Goal: Communication & Community: Share content

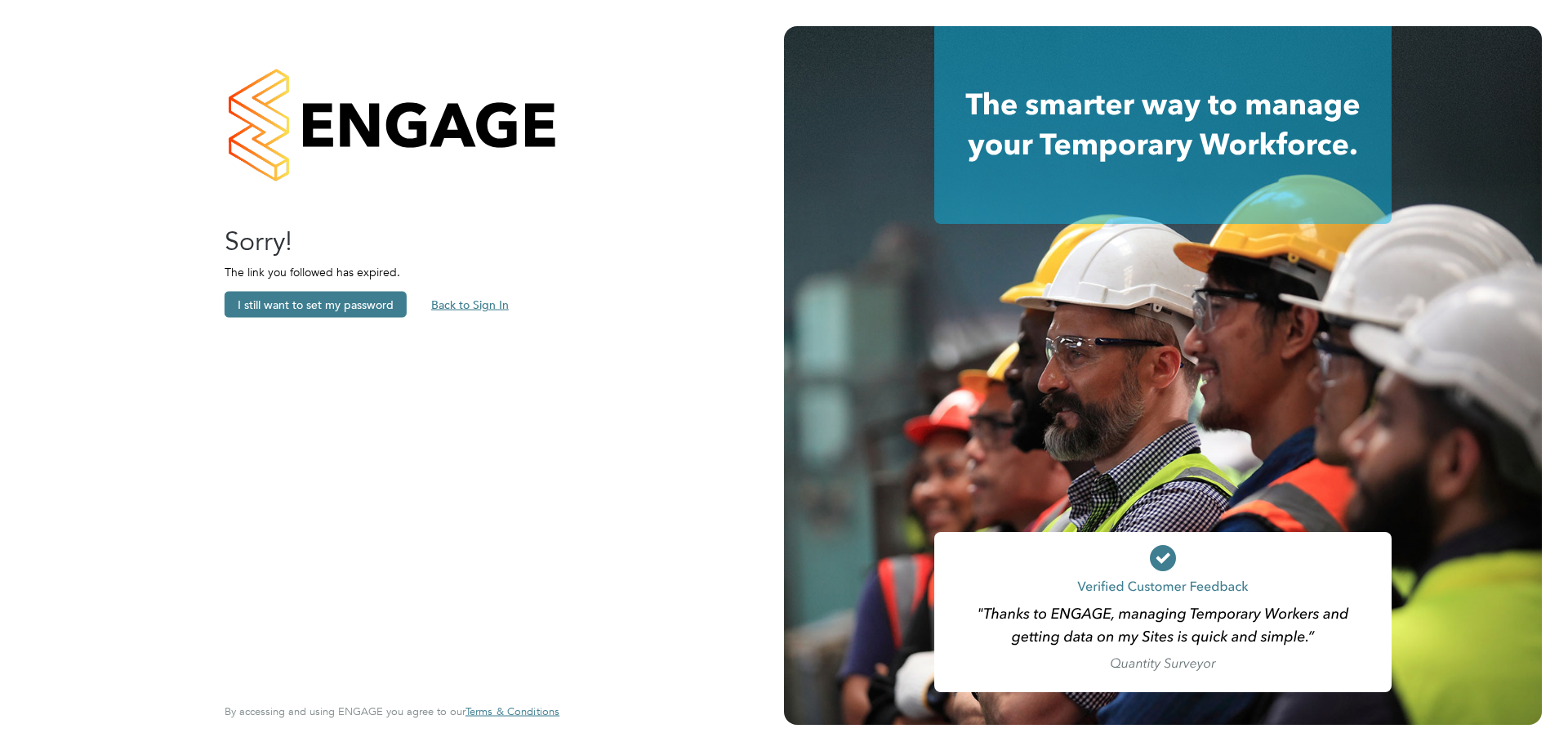
click at [457, 300] on button "Back to Sign In" at bounding box center [470, 304] width 104 height 26
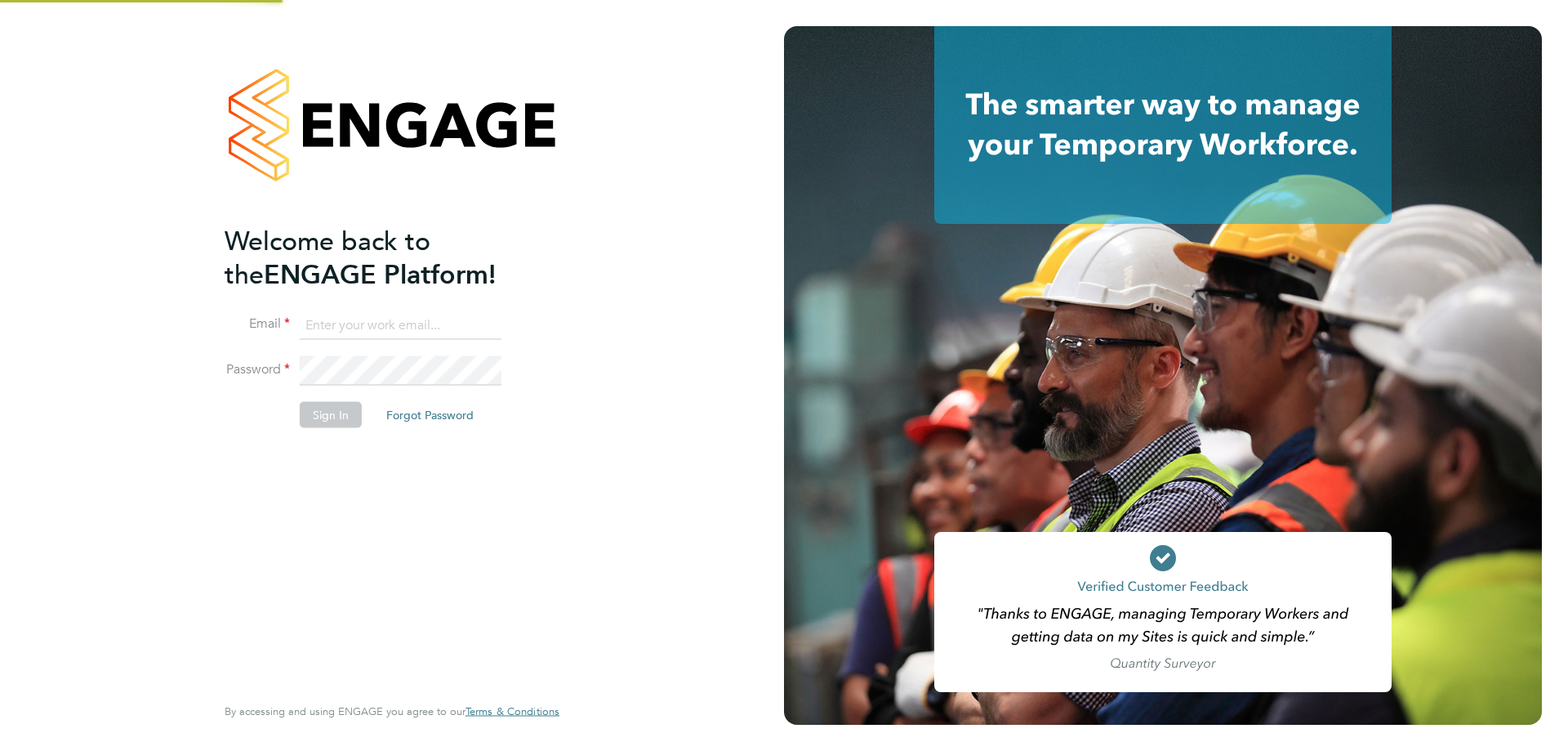
type input "ella@xede.co.uk"
click at [335, 410] on button "Sign In" at bounding box center [331, 413] width 62 height 26
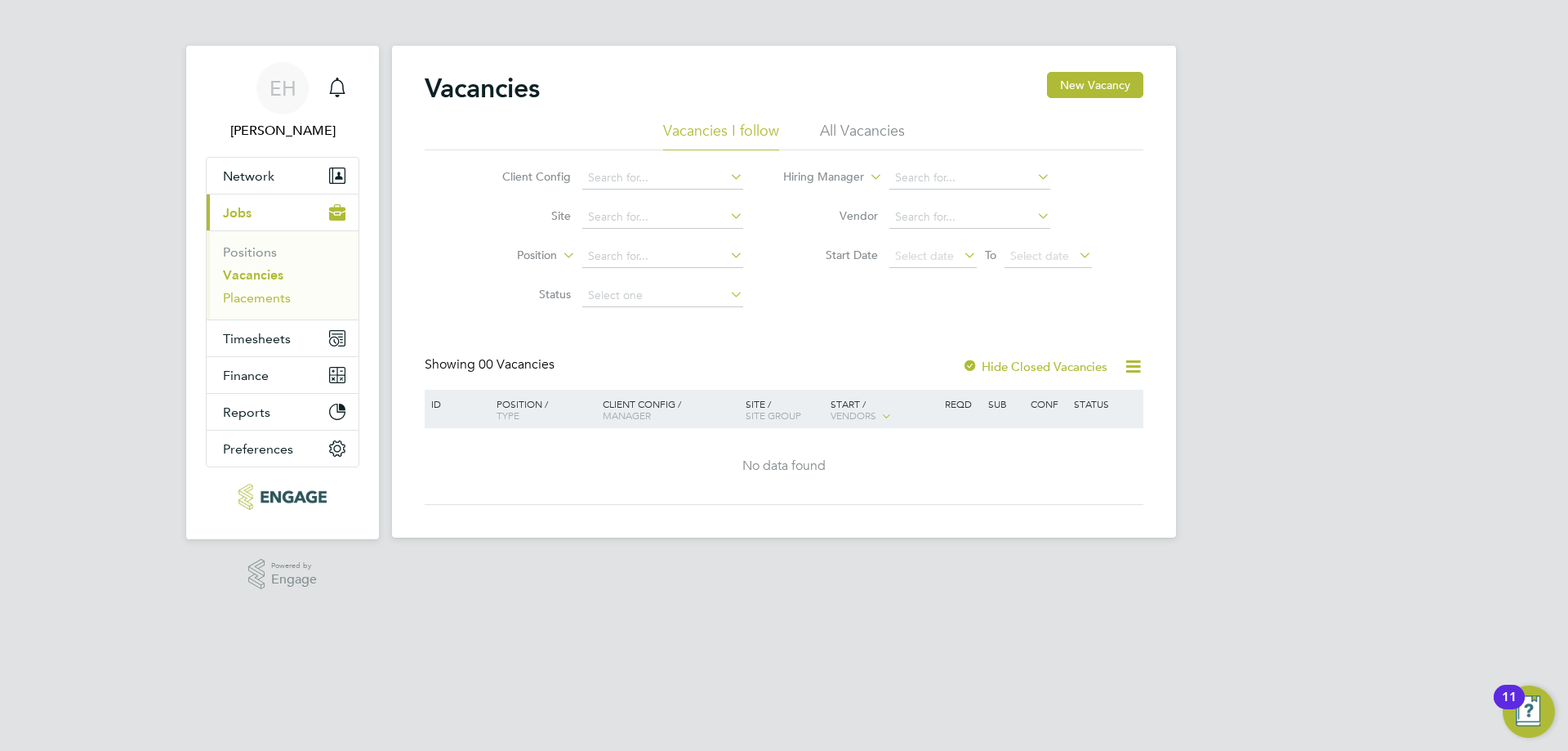
click at [259, 297] on link "Placements" at bounding box center [257, 298] width 68 height 15
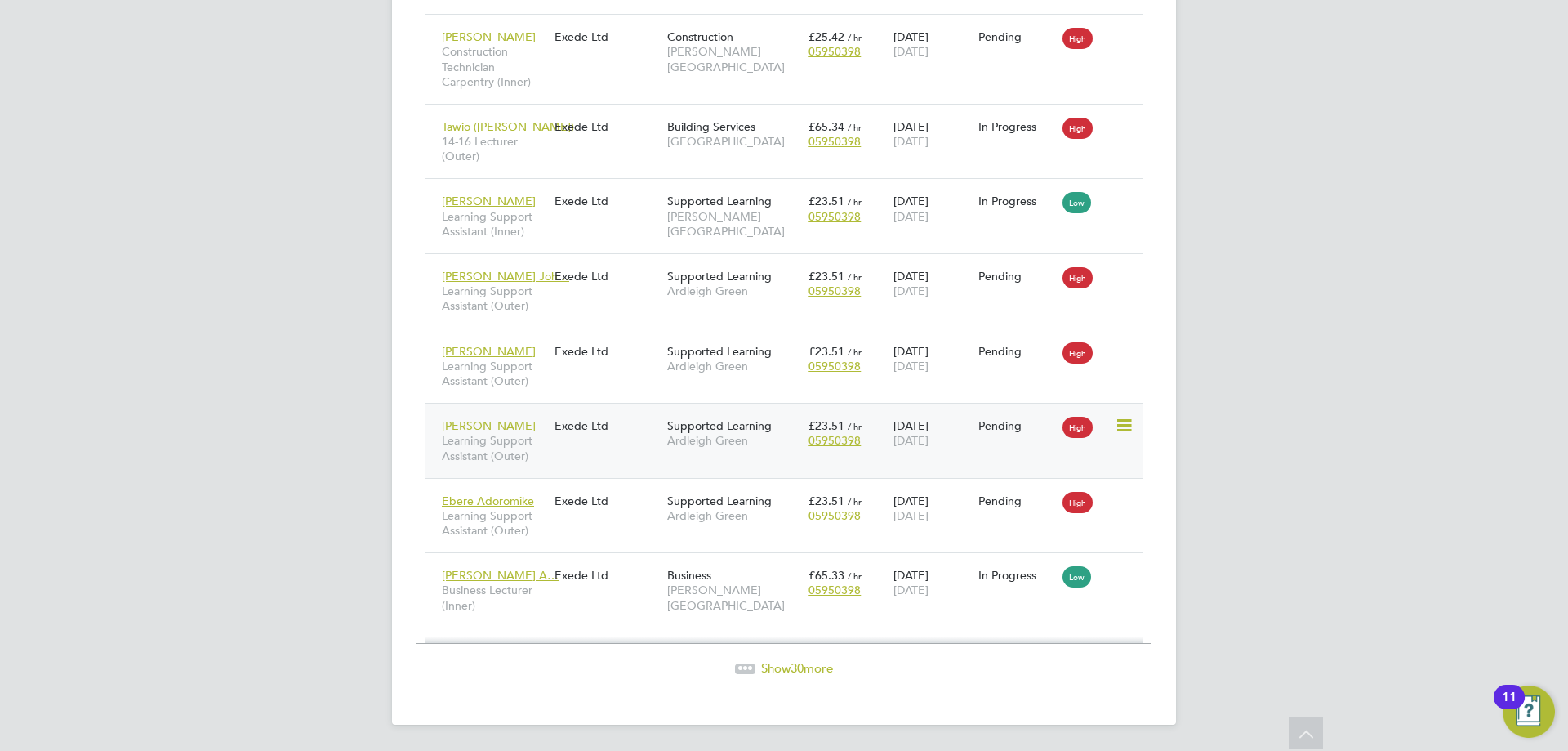
click at [1125, 423] on icon at bounding box center [1123, 425] width 16 height 19
click at [509, 421] on div "Yasir Arafat Learning Support Assistant (Outer)" at bounding box center [493, 440] width 112 height 62
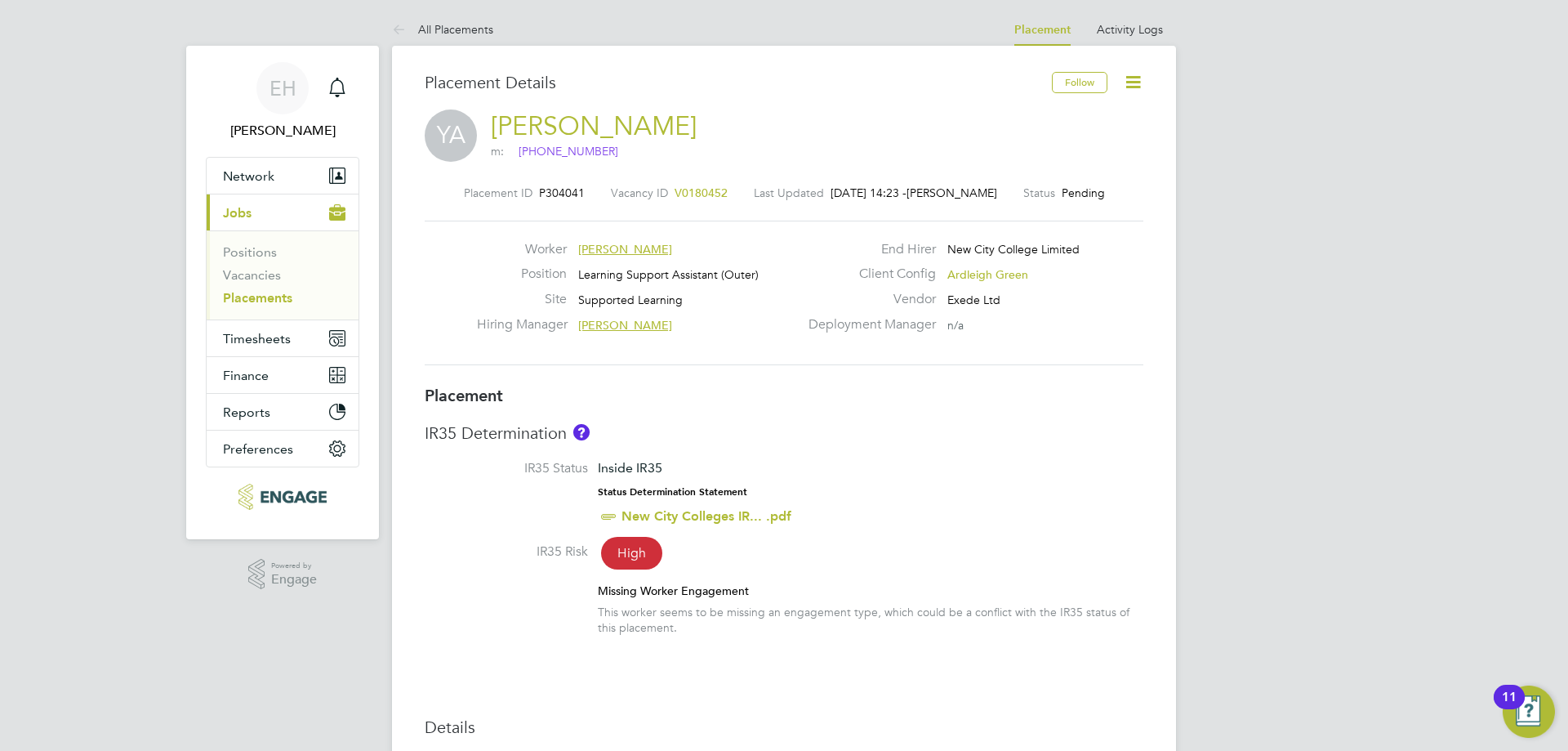
click at [269, 296] on link "Placements" at bounding box center [258, 298] width 69 height 15
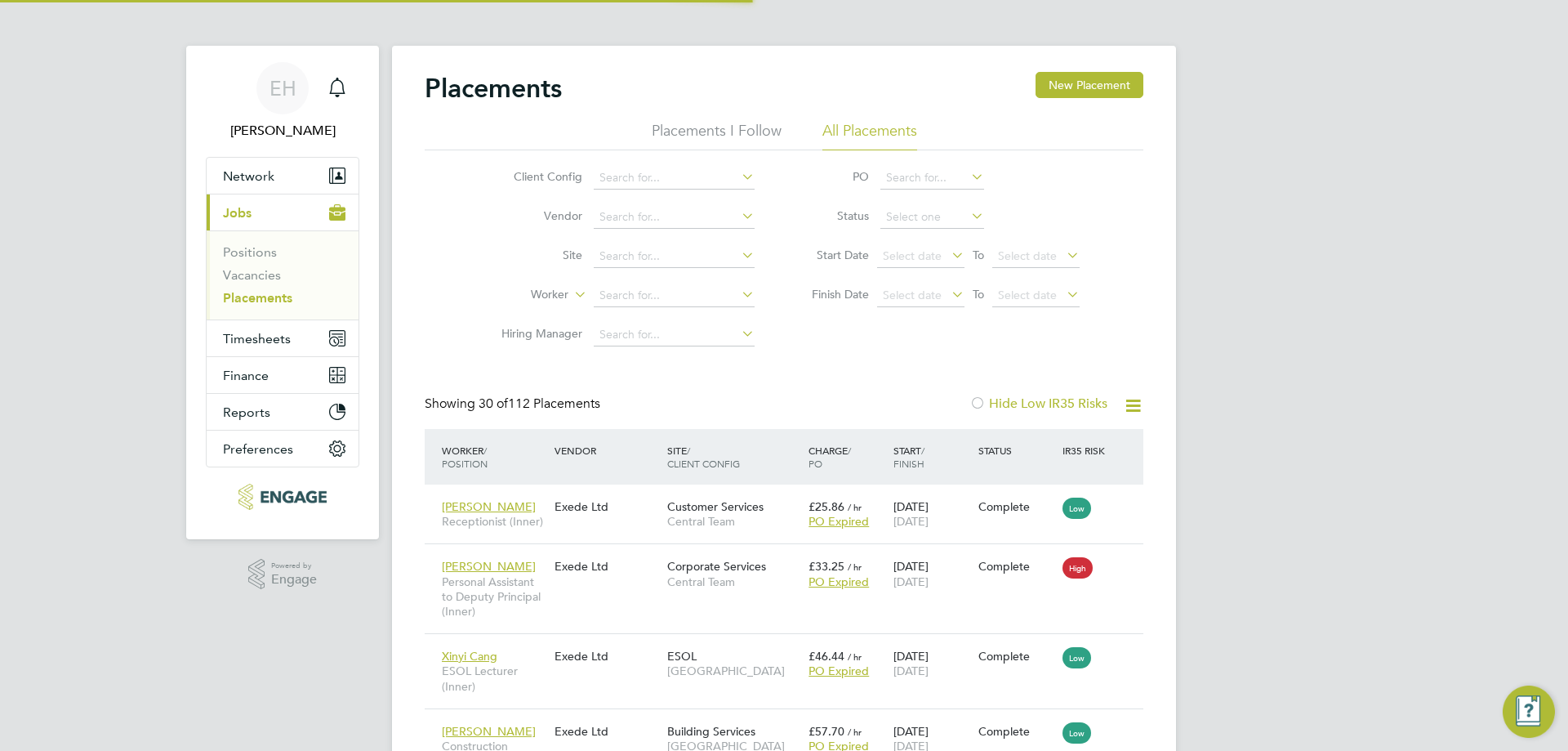
scroll to position [47, 142]
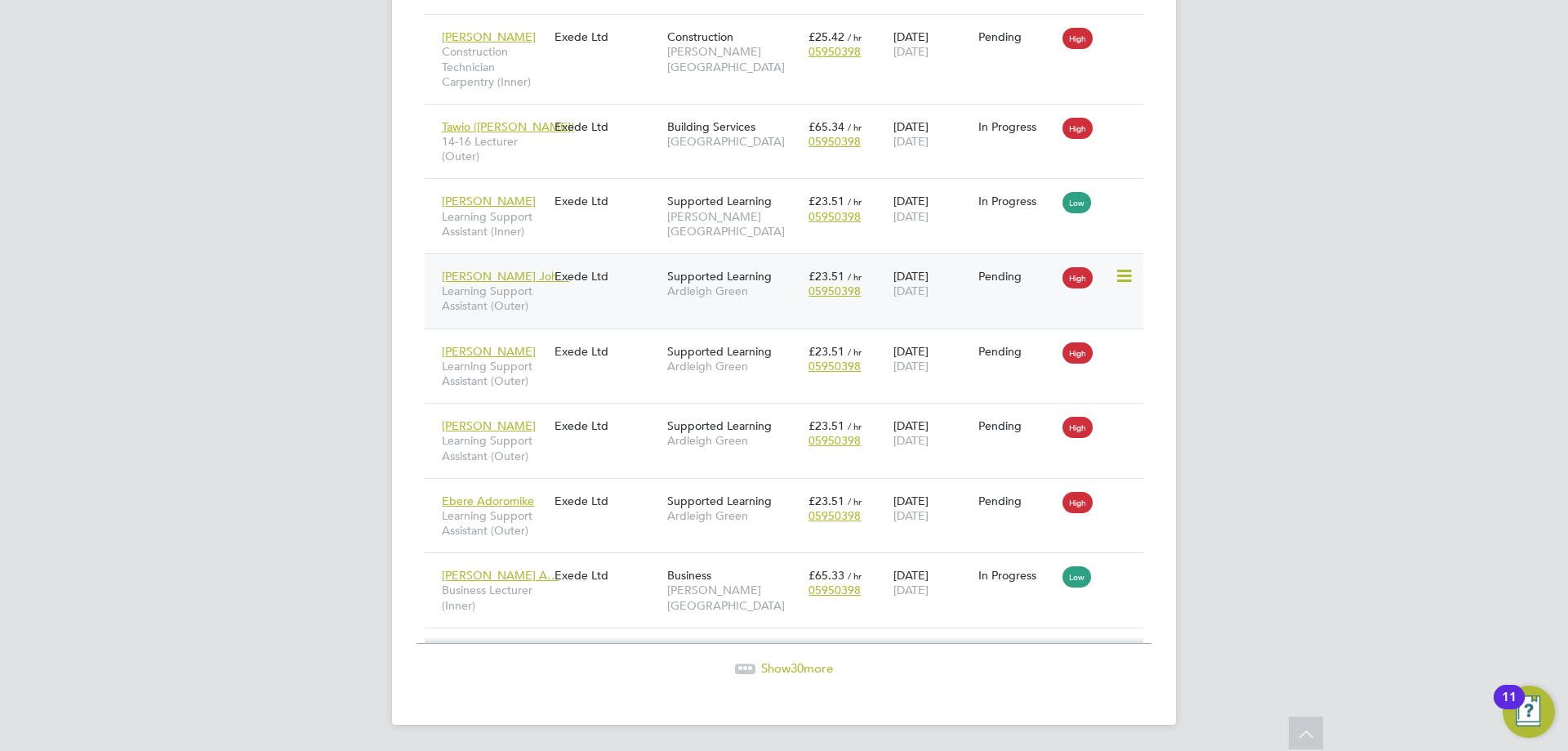
click at [1131, 270] on icon at bounding box center [1123, 276] width 16 height 19
click at [1034, 375] on li "Start" at bounding box center [1074, 378] width 116 height 23
type input "Karen Marcelline"
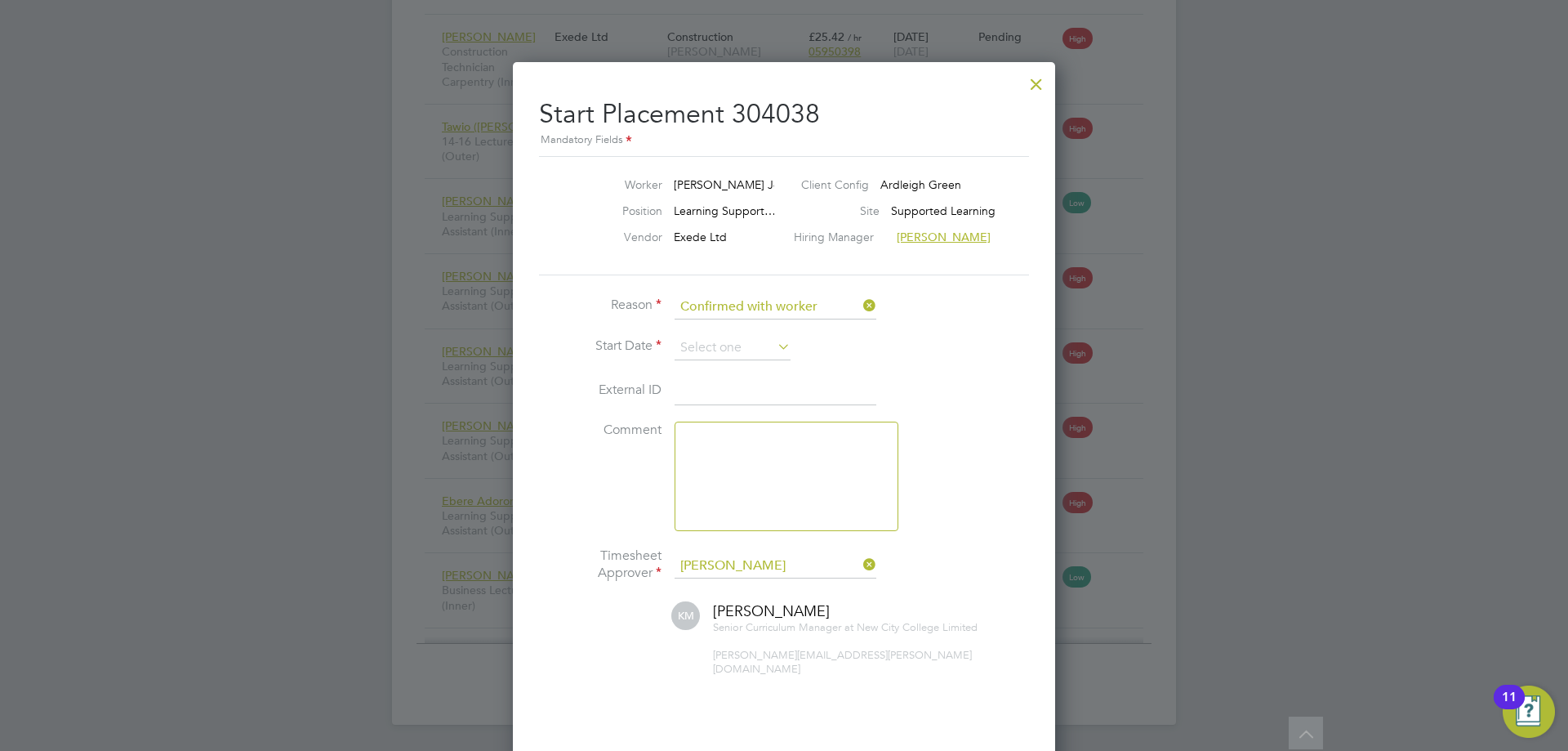
click at [1032, 82] on div at bounding box center [1036, 80] width 30 height 30
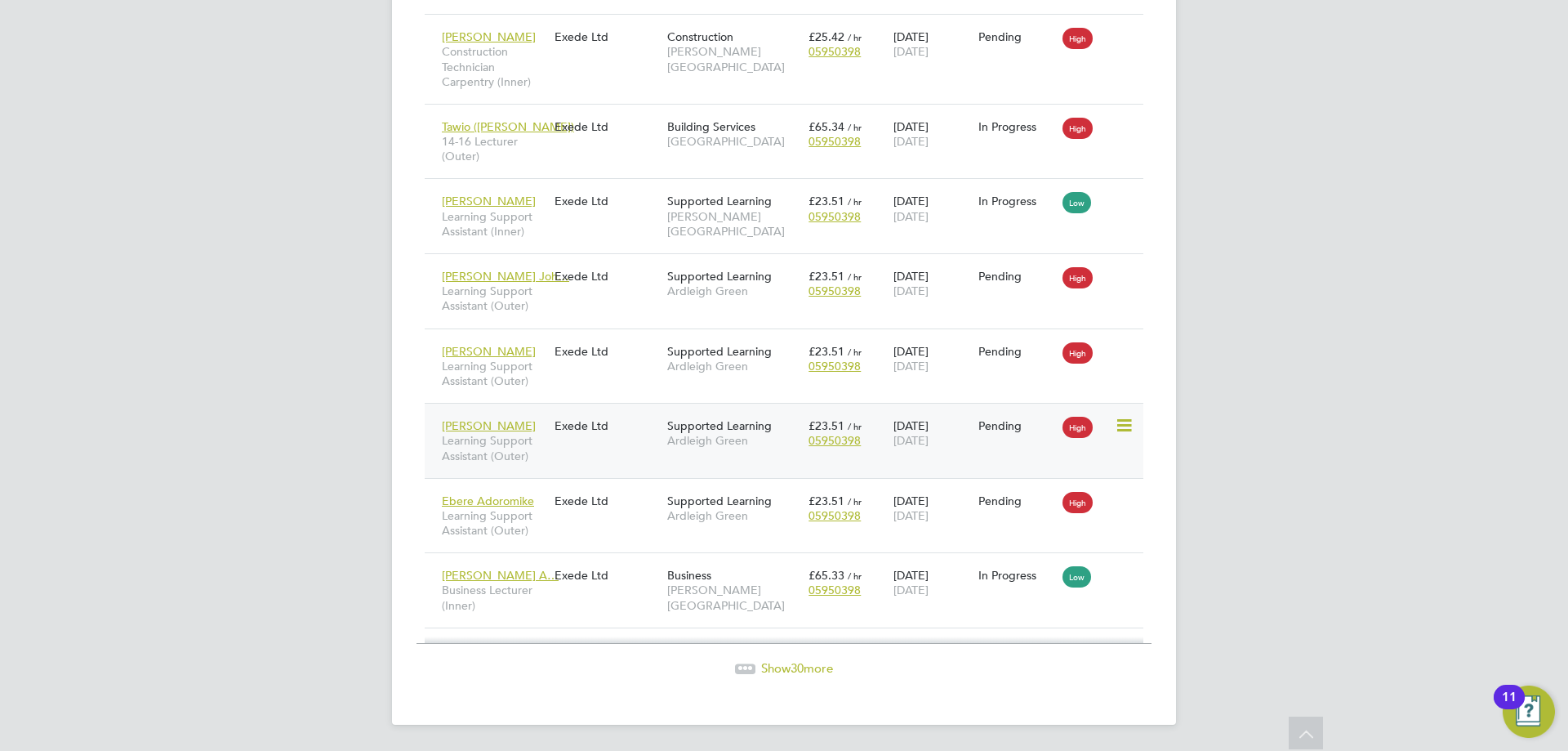
click at [1125, 422] on icon at bounding box center [1123, 425] width 16 height 19
click at [593, 454] on div "Yasir Arafat Learning Support Assistant (Outer) Exede Ltd Supported Learning Ar…" at bounding box center [784, 440] width 719 height 75
click at [536, 418] on div "Yasir Arafat Learning Support Assistant (Outer)" at bounding box center [493, 440] width 112 height 62
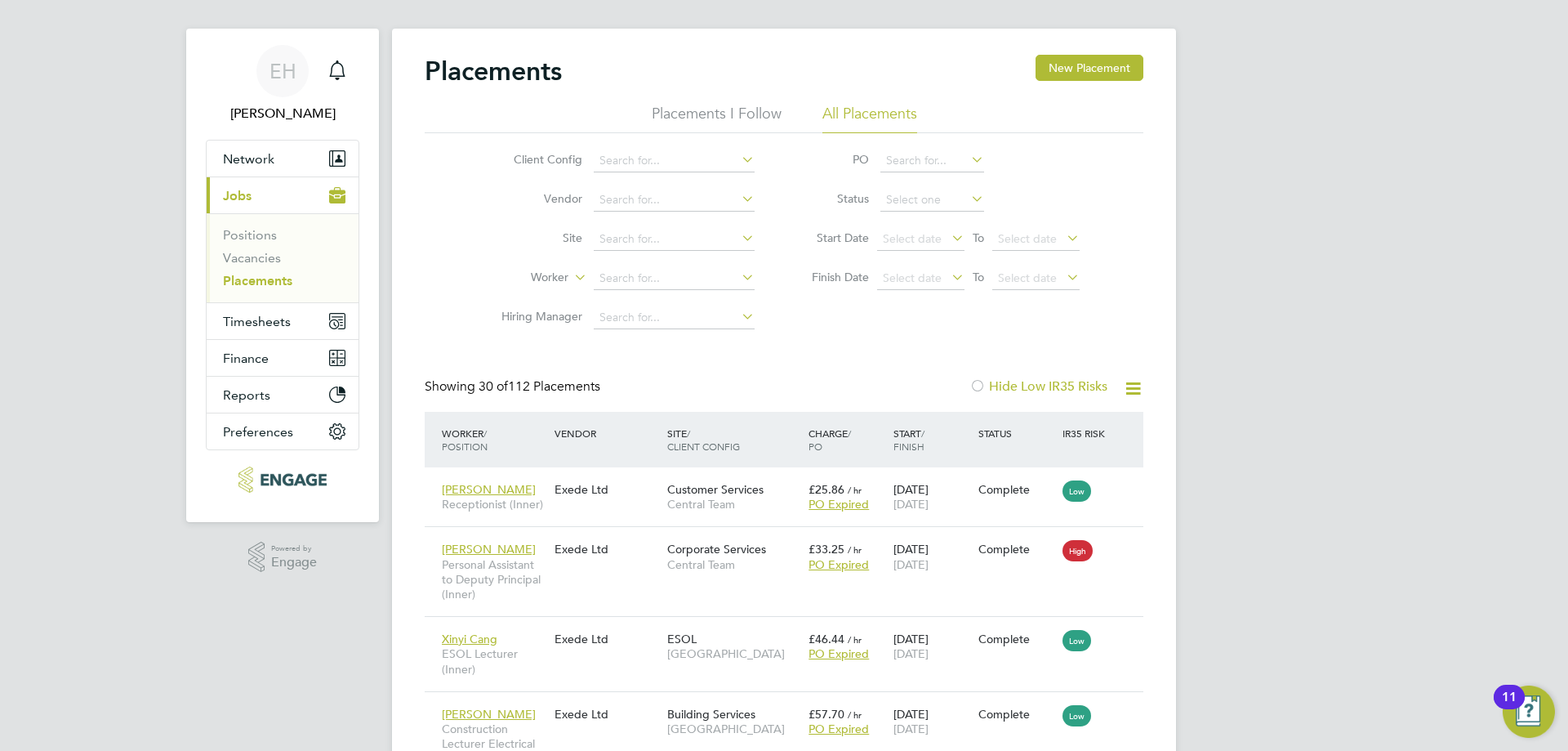
scroll to position [0, 0]
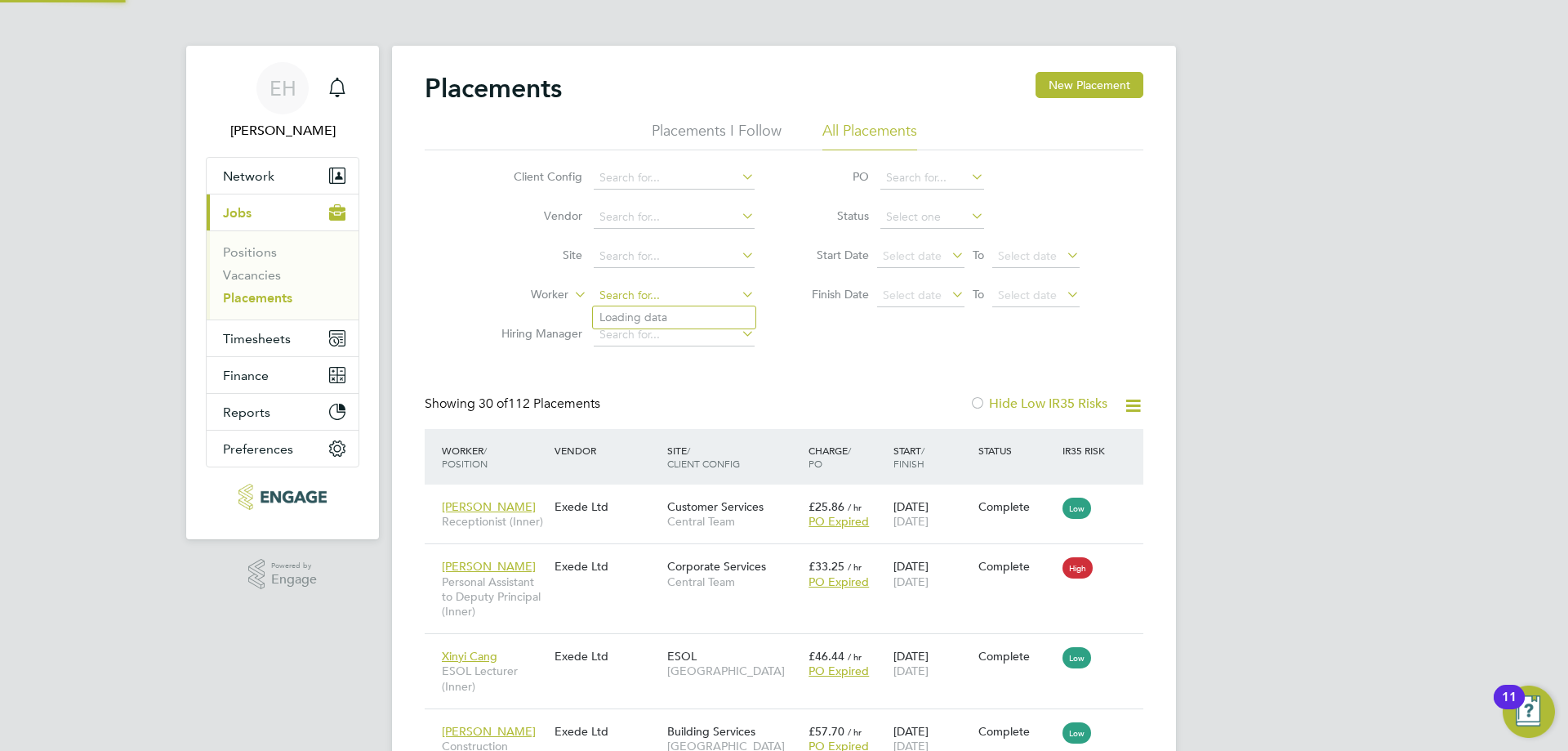
click at [610, 304] on input at bounding box center [674, 296] width 161 height 23
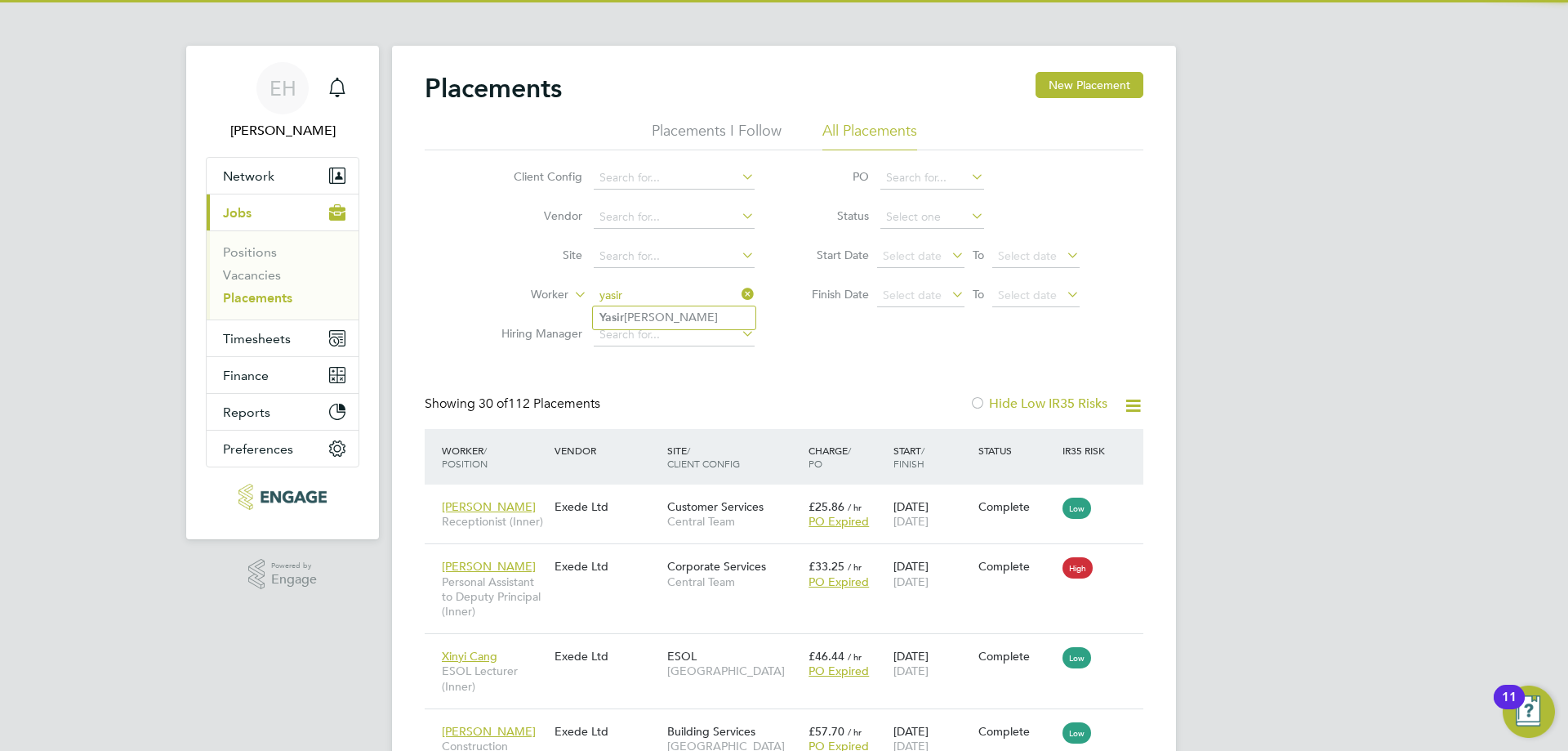
type input "yasir"
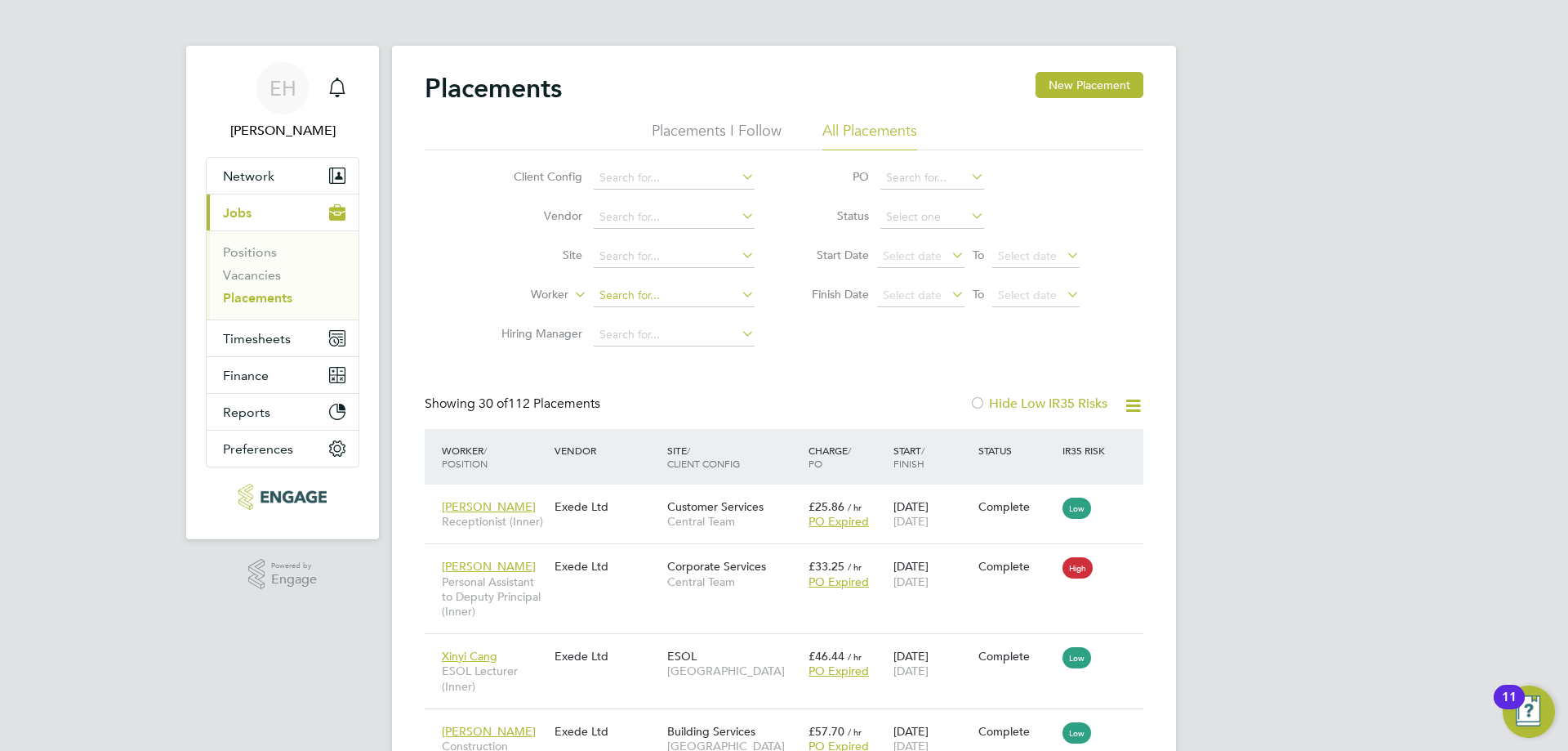
click at [617, 294] on input at bounding box center [674, 296] width 161 height 23
click at [665, 321] on li "Yas ir Arafat" at bounding box center [674, 317] width 162 height 22
type input "[PERSON_NAME]"
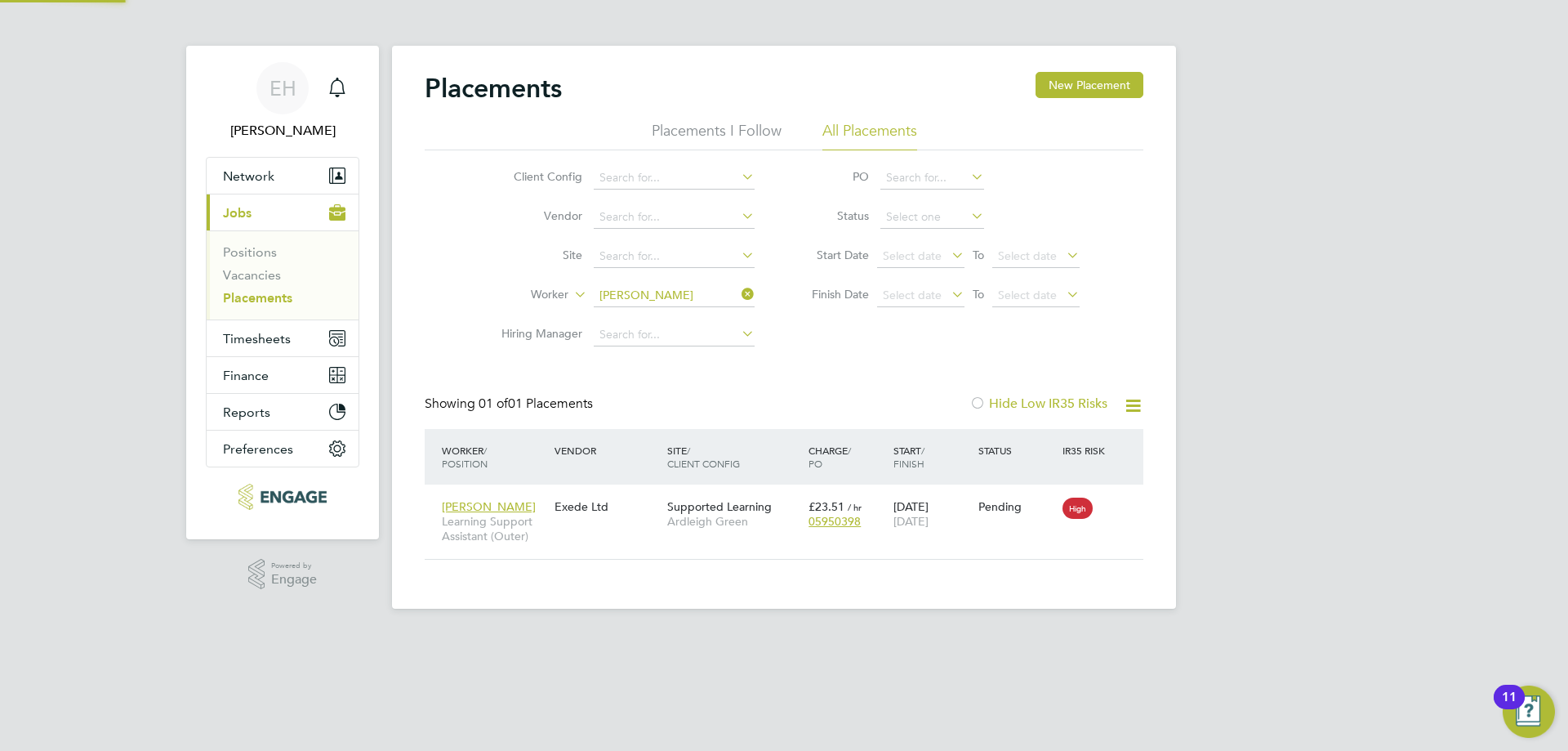
scroll to position [15, 77]
click at [953, 513] on div "15 Sep 2025 10 Jul 2026" at bounding box center [932, 514] width 85 height 46
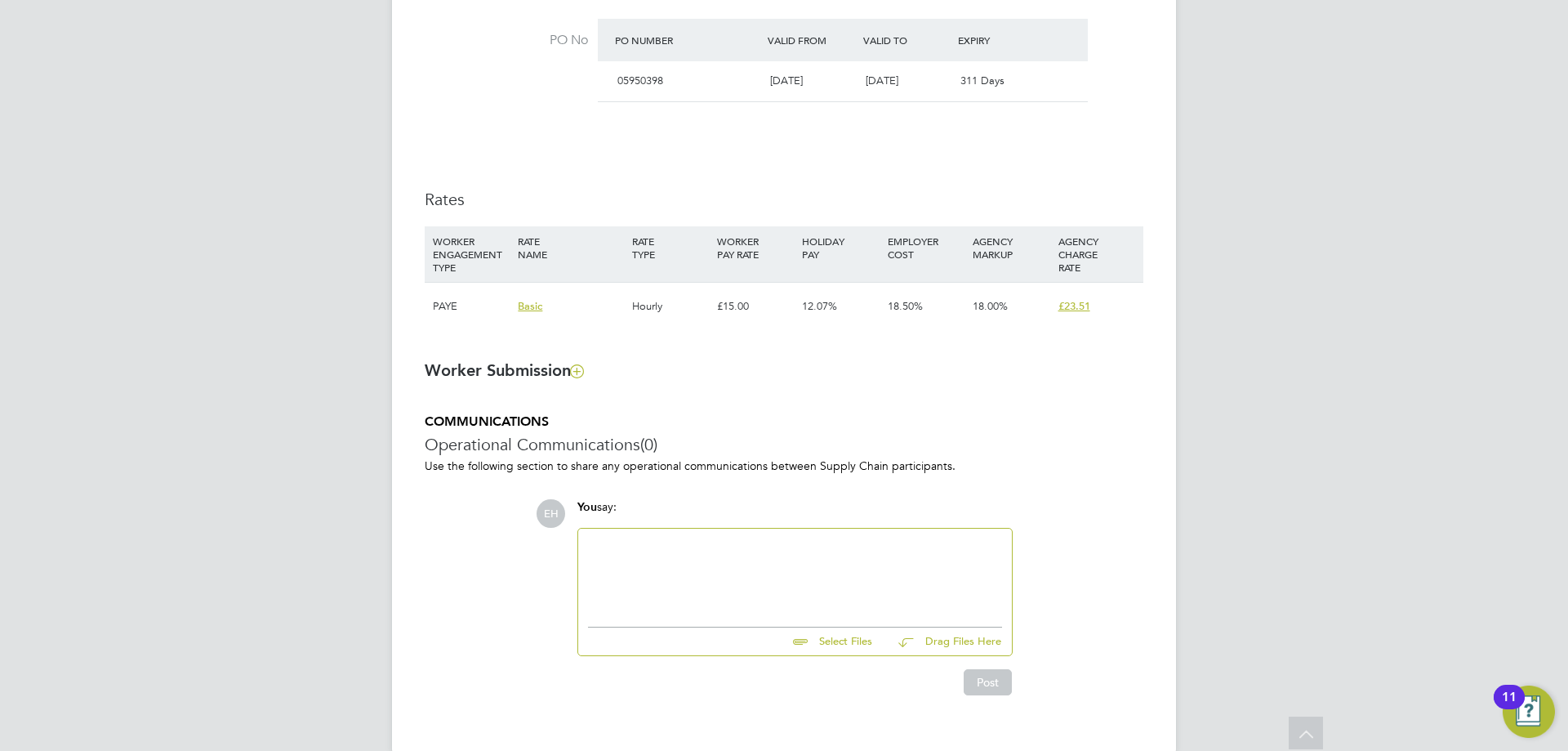
scroll to position [980, 0]
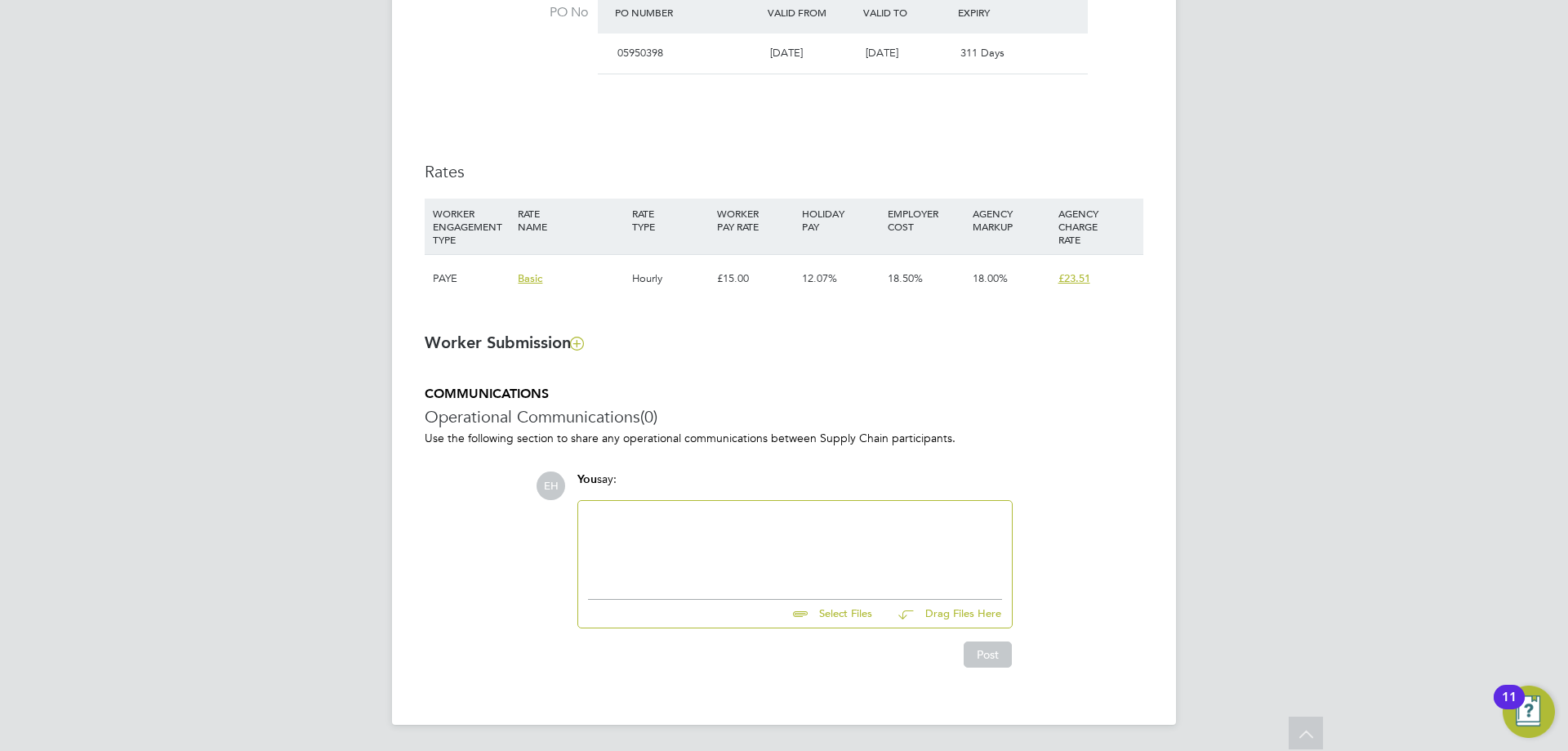
click at [768, 524] on div at bounding box center [795, 545] width 414 height 70
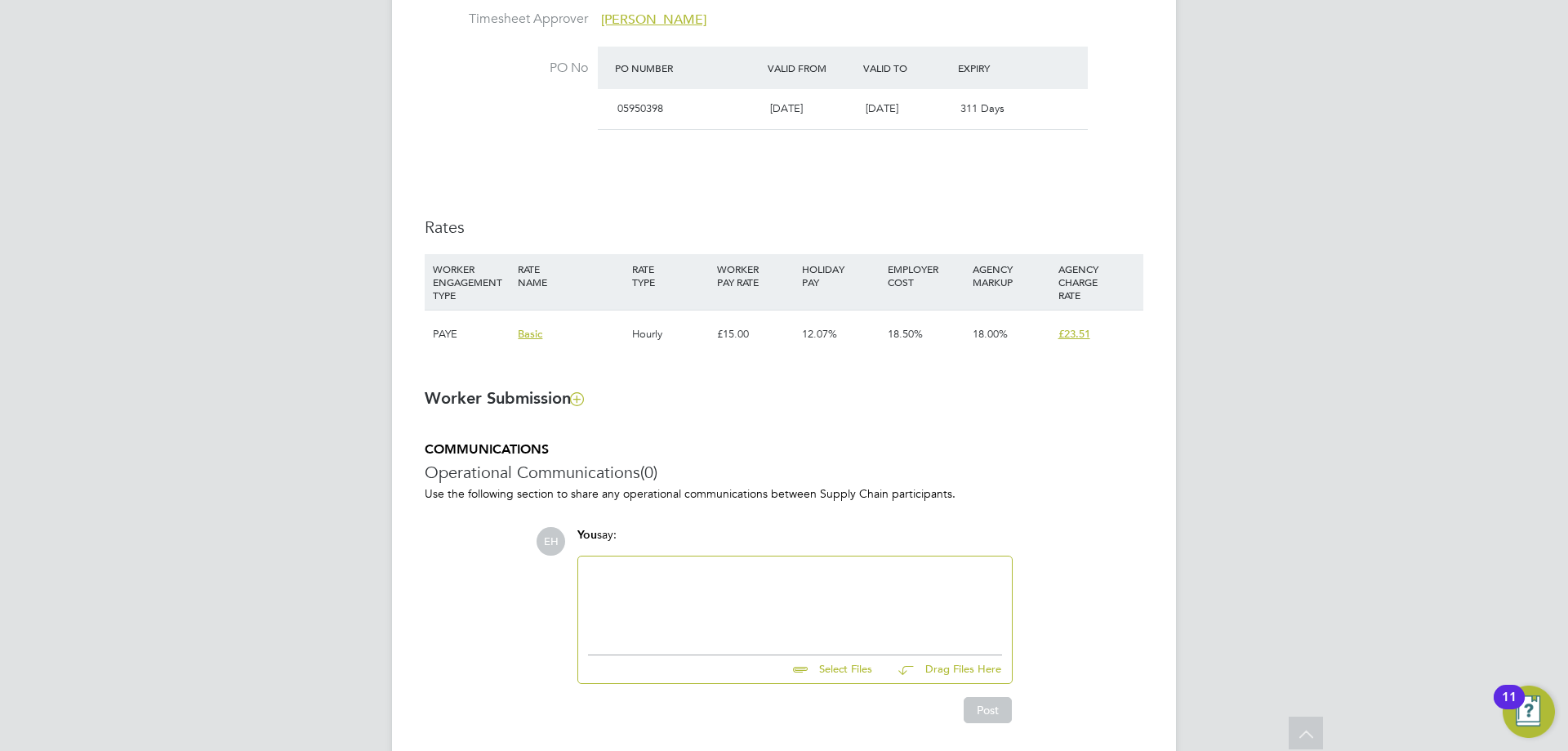
scroll to position [998, 0]
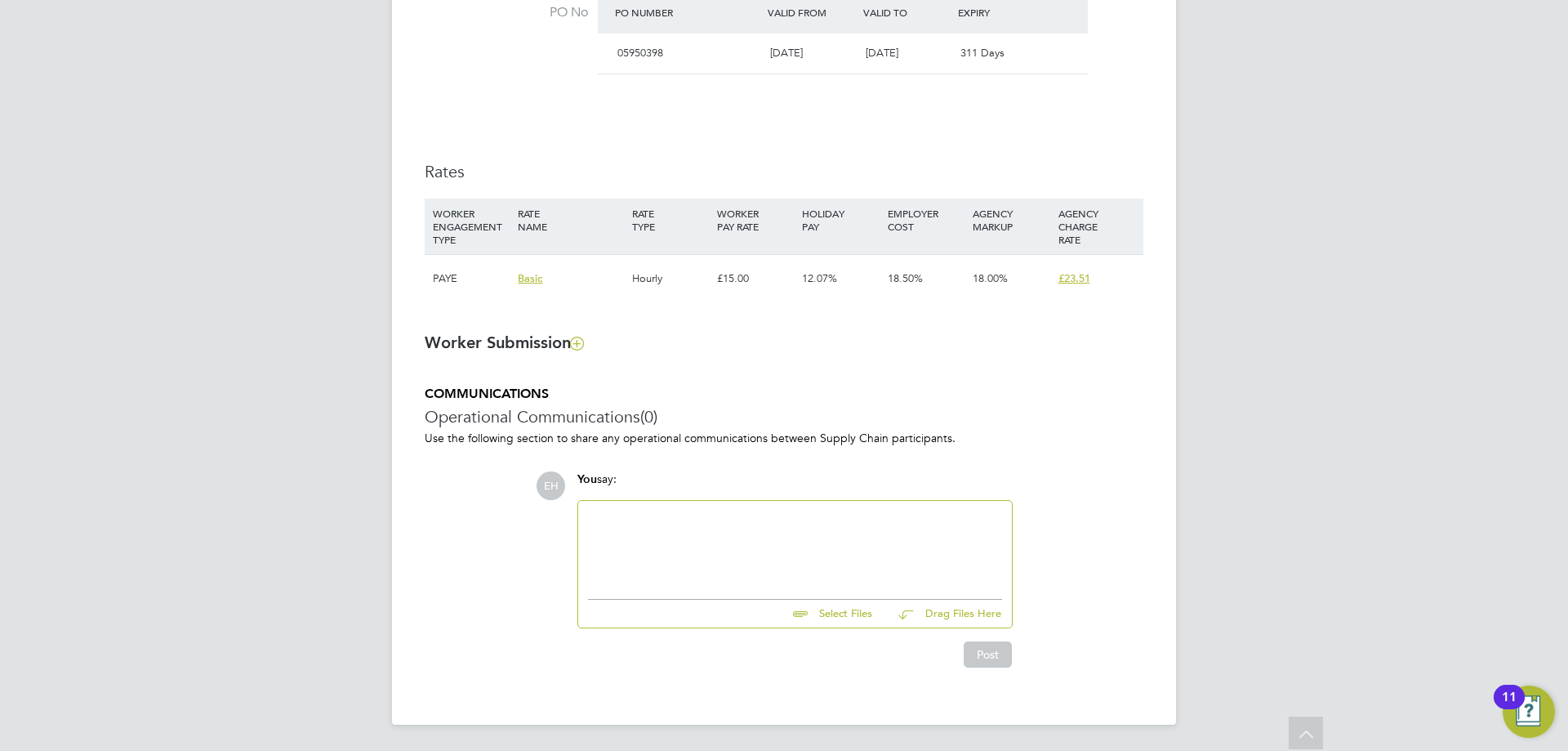
click at [647, 518] on div at bounding box center [795, 545] width 414 height 70
click at [724, 526] on div at bounding box center [795, 545] width 414 height 70
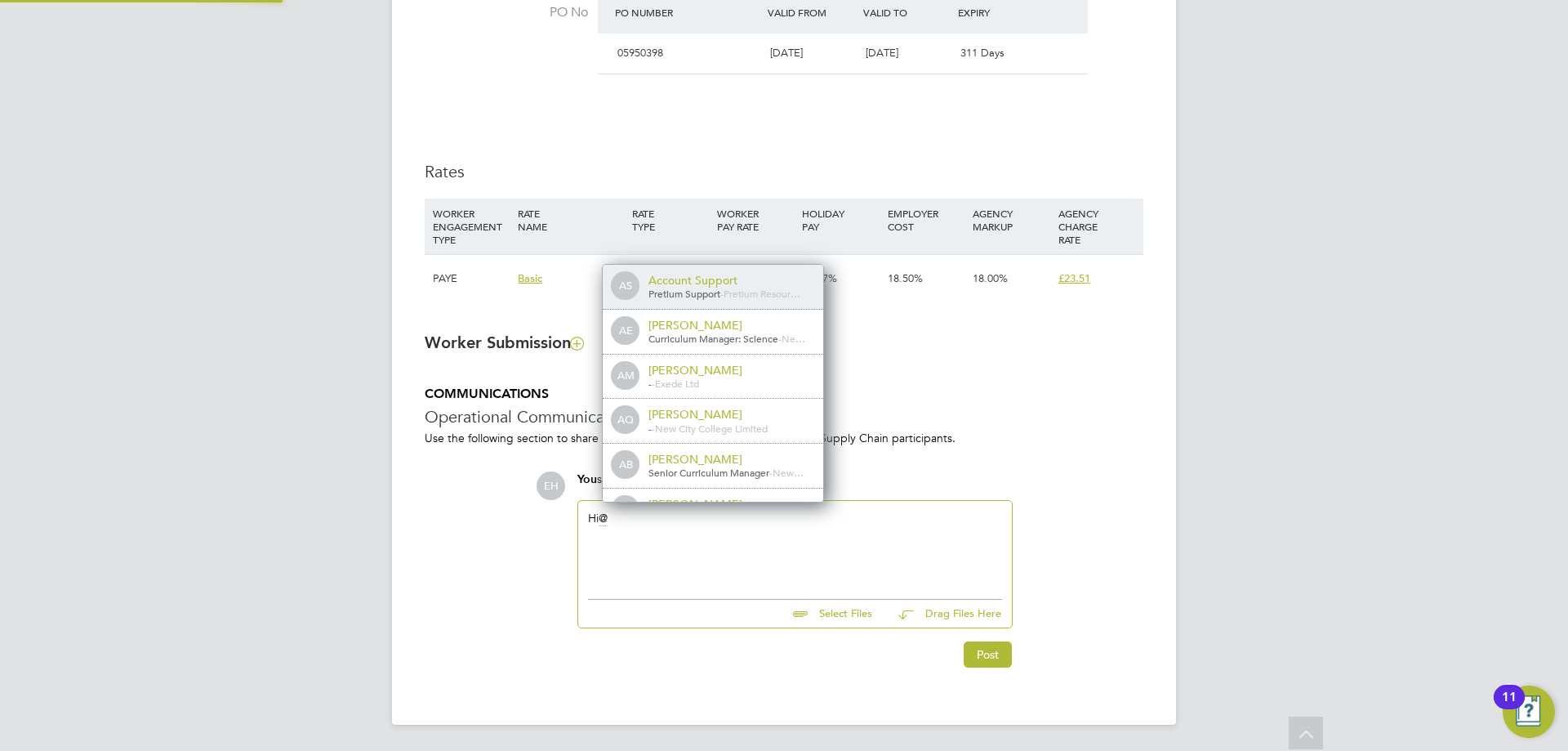
scroll to position [13, 164]
click at [622, 516] on div "Hi" at bounding box center [795, 545] width 414 height 70
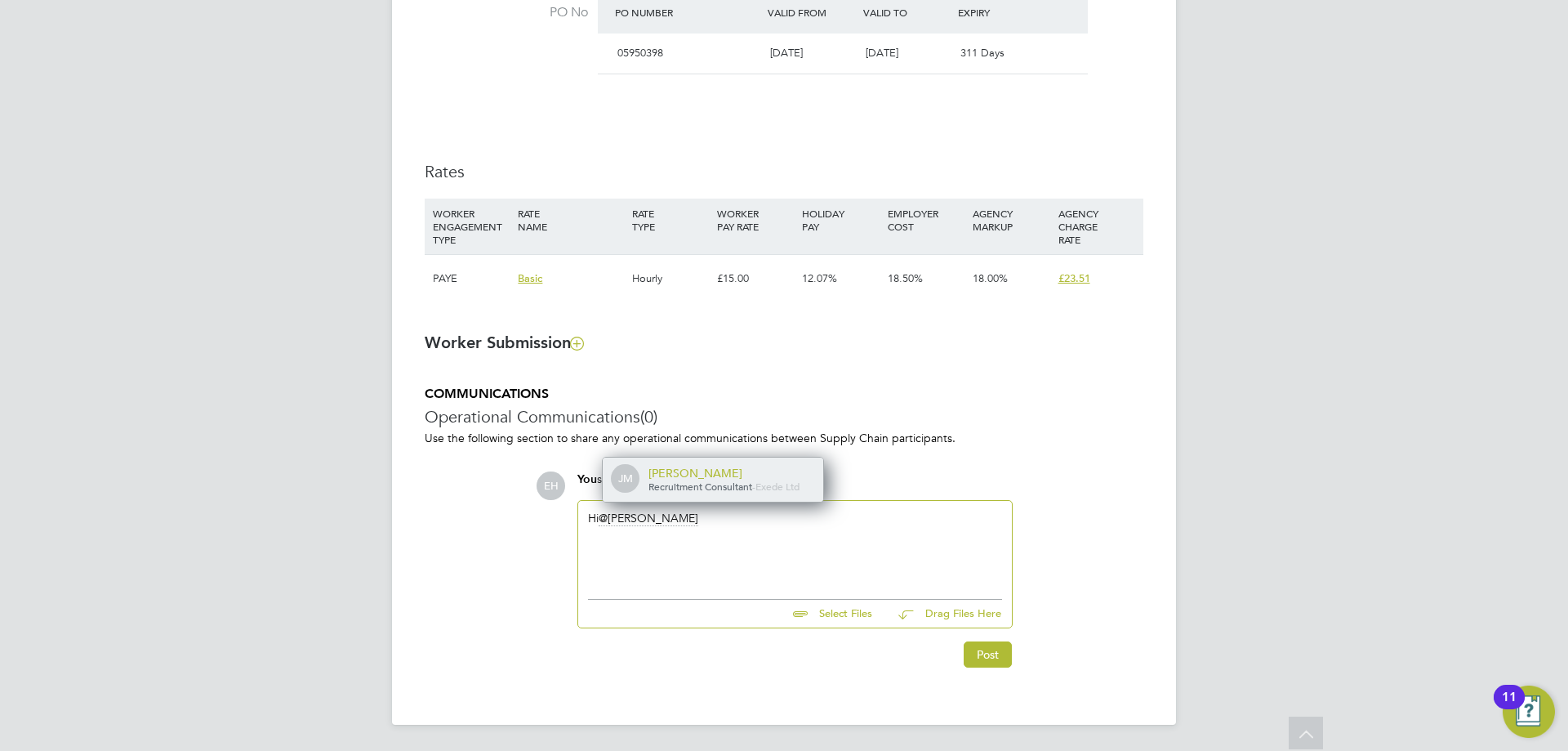
click at [716, 489] on span "Recruitment Consultant" at bounding box center [701, 487] width 104 height 13
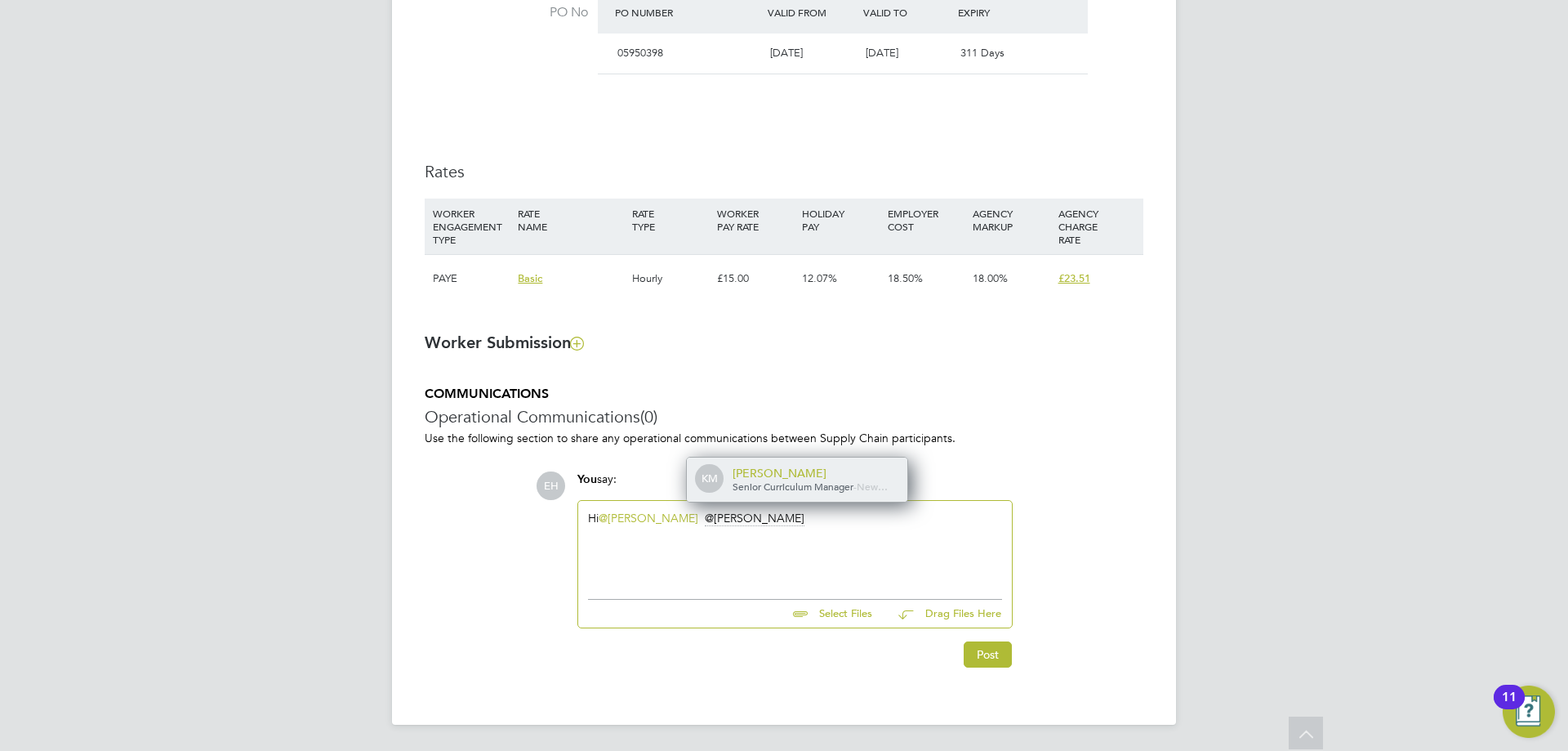
click at [835, 463] on div "KM Karen Marcelline Senior Curriculum Manager - New…" at bounding box center [796, 480] width 220 height 44
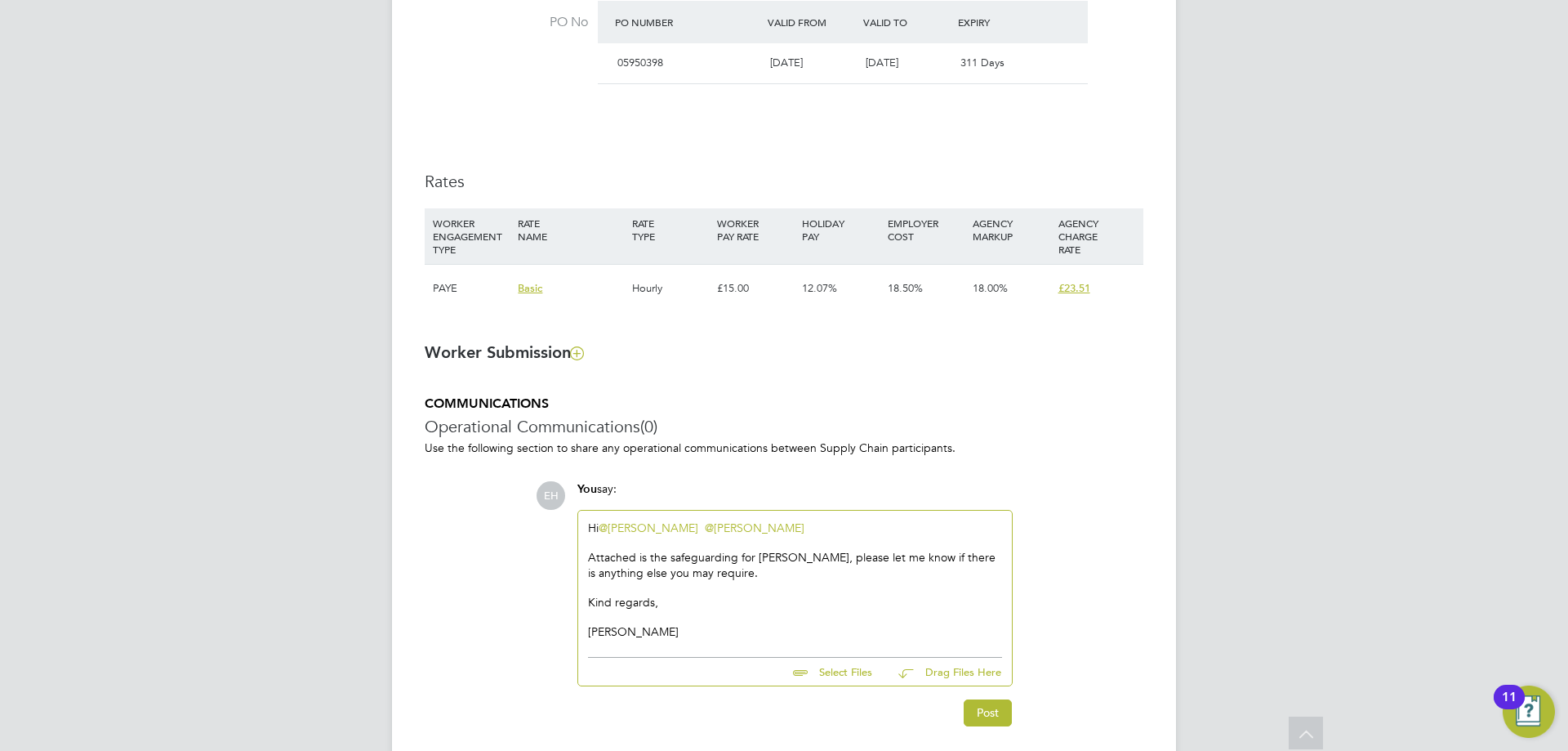
scroll to position [1047, 0]
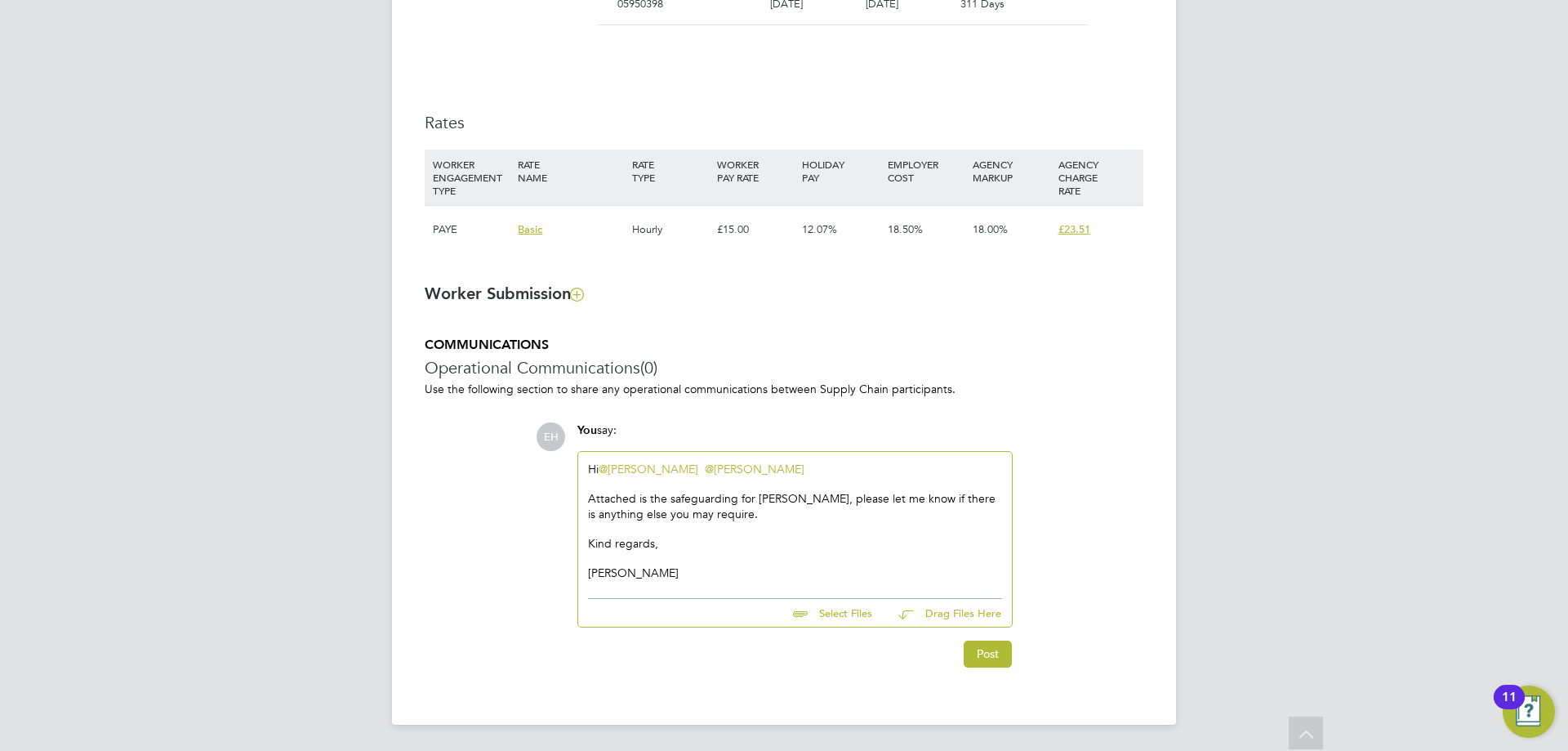
click at [846, 613] on input "file" at bounding box center [880, 611] width 245 height 23
click at [838, 616] on input "file" at bounding box center [880, 611] width 245 height 23
type input "C:\fakepath\english_2.jpg"
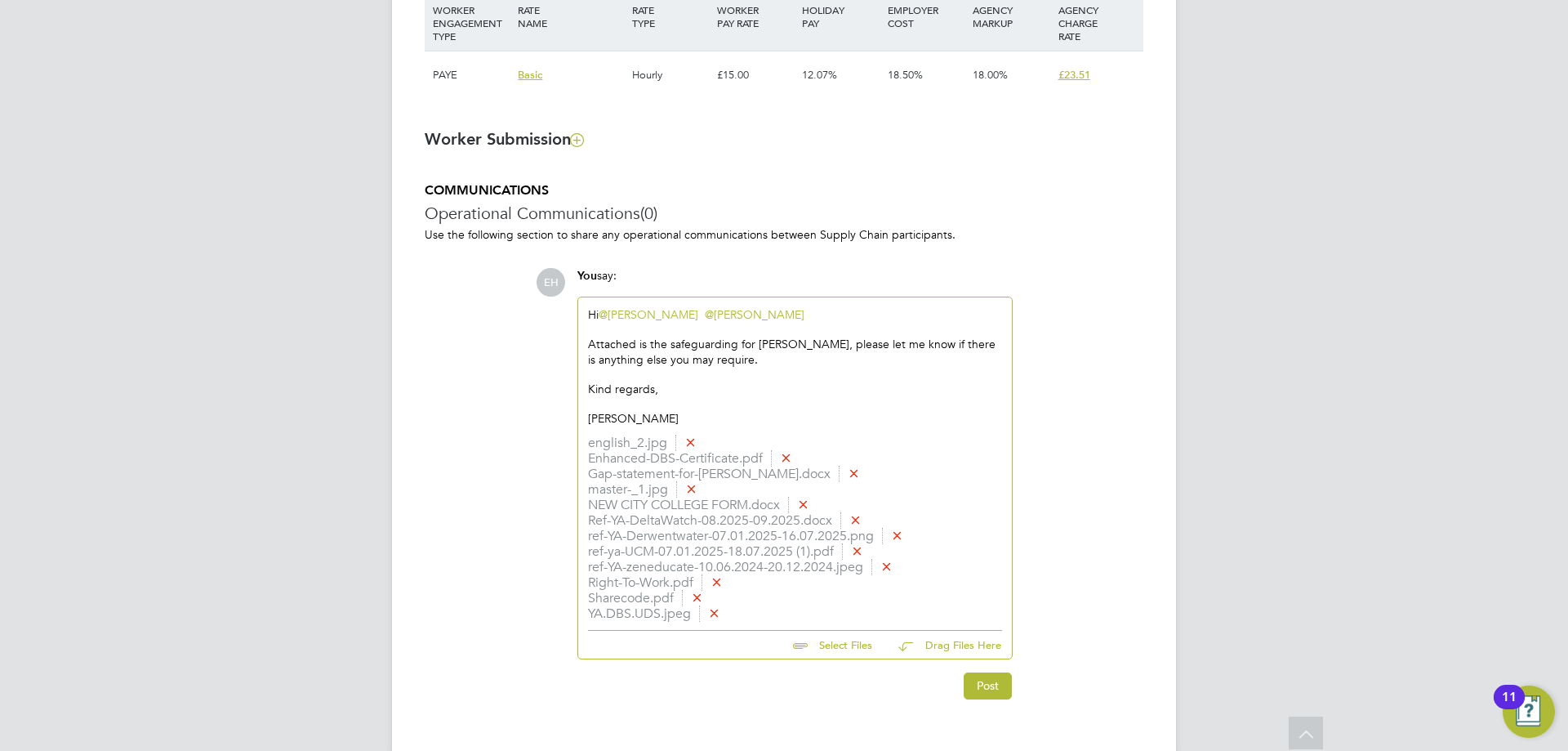
scroll to position [1234, 0]
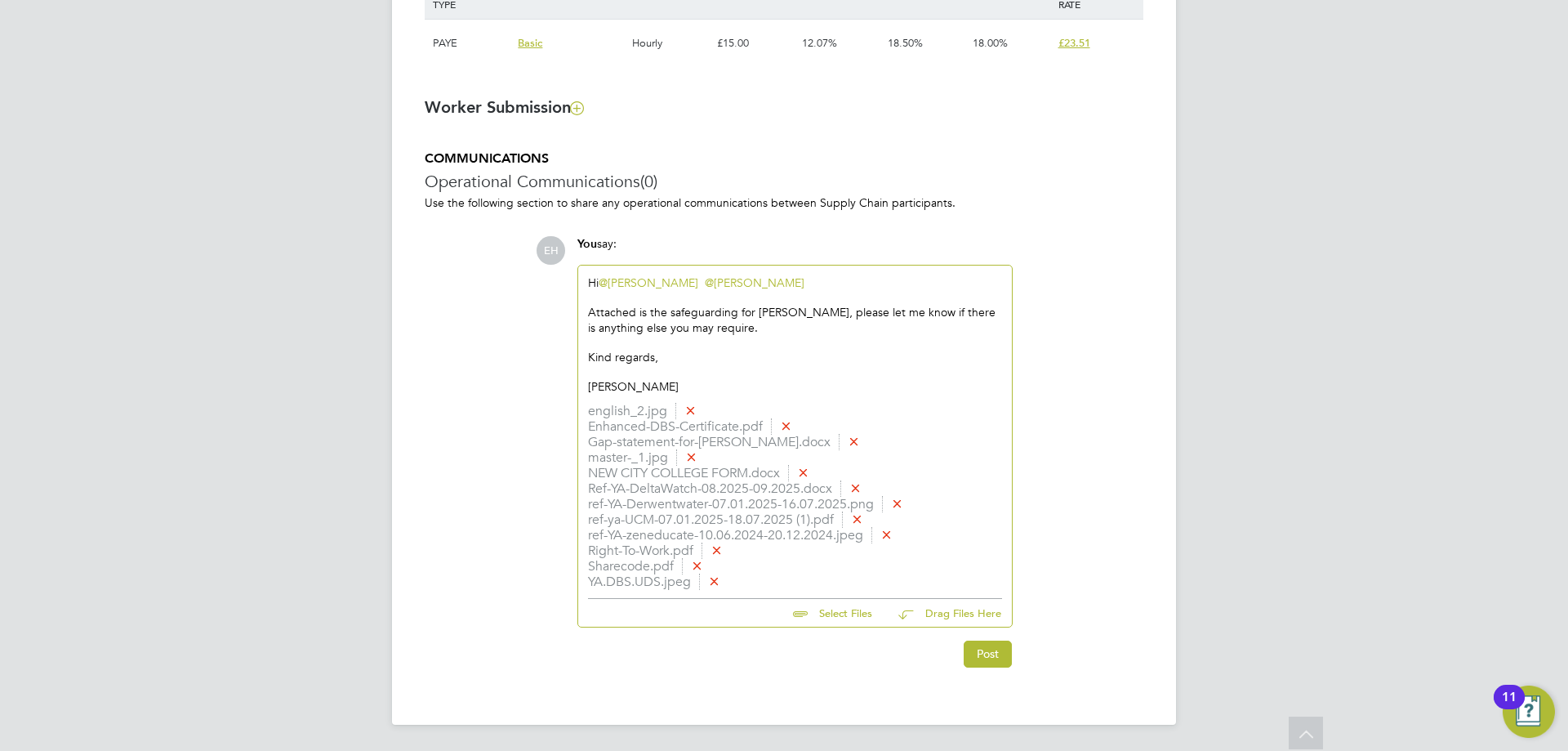
click at [801, 289] on div "Hi @Jasmine Mills ​ @Karen Marcelline ​ Attached is the safeguarding for Yasir …" at bounding box center [795, 335] width 414 height 119
click at [991, 654] on button "Post" at bounding box center [987, 653] width 48 height 26
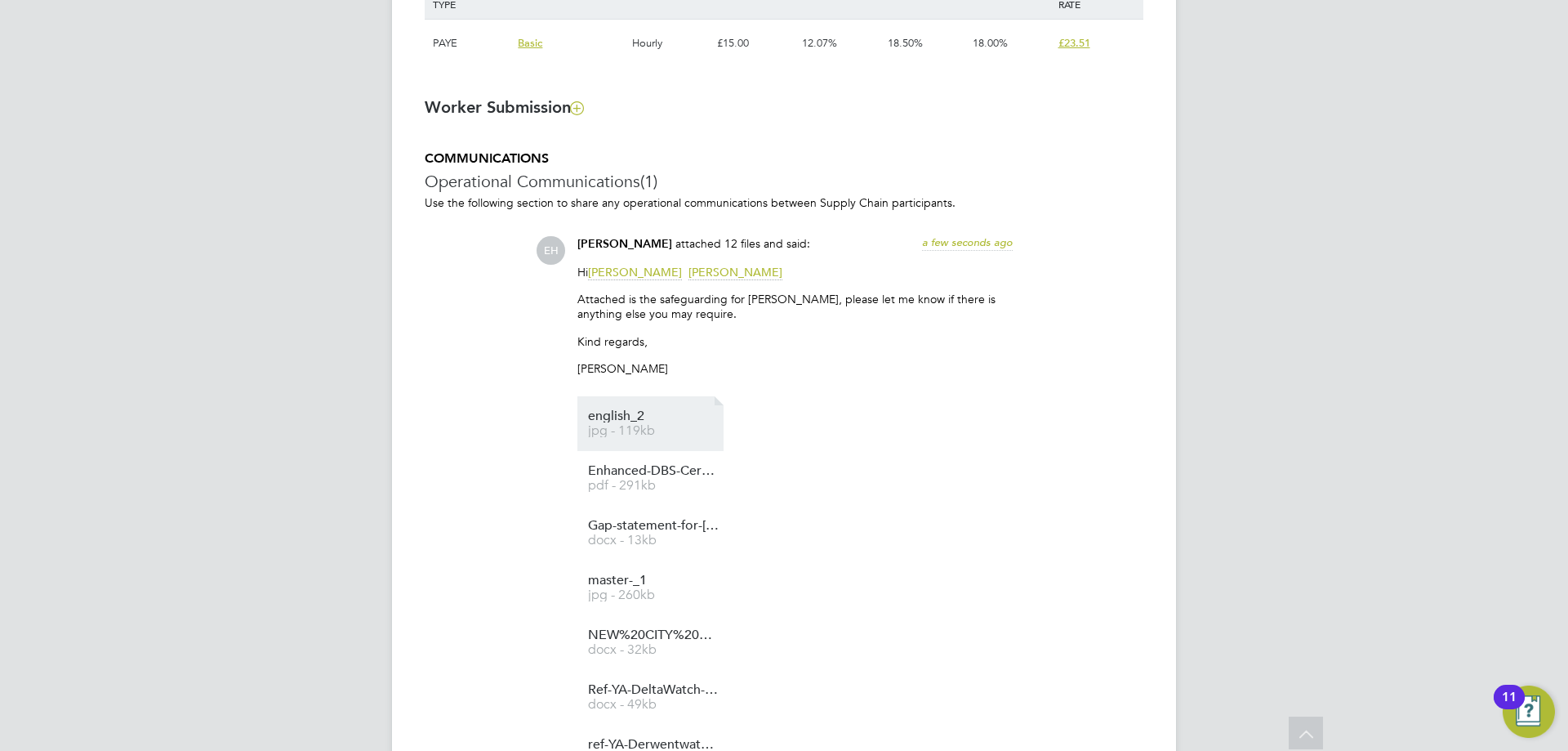
click at [637, 427] on span "jpg - 119kb" at bounding box center [654, 431] width 131 height 13
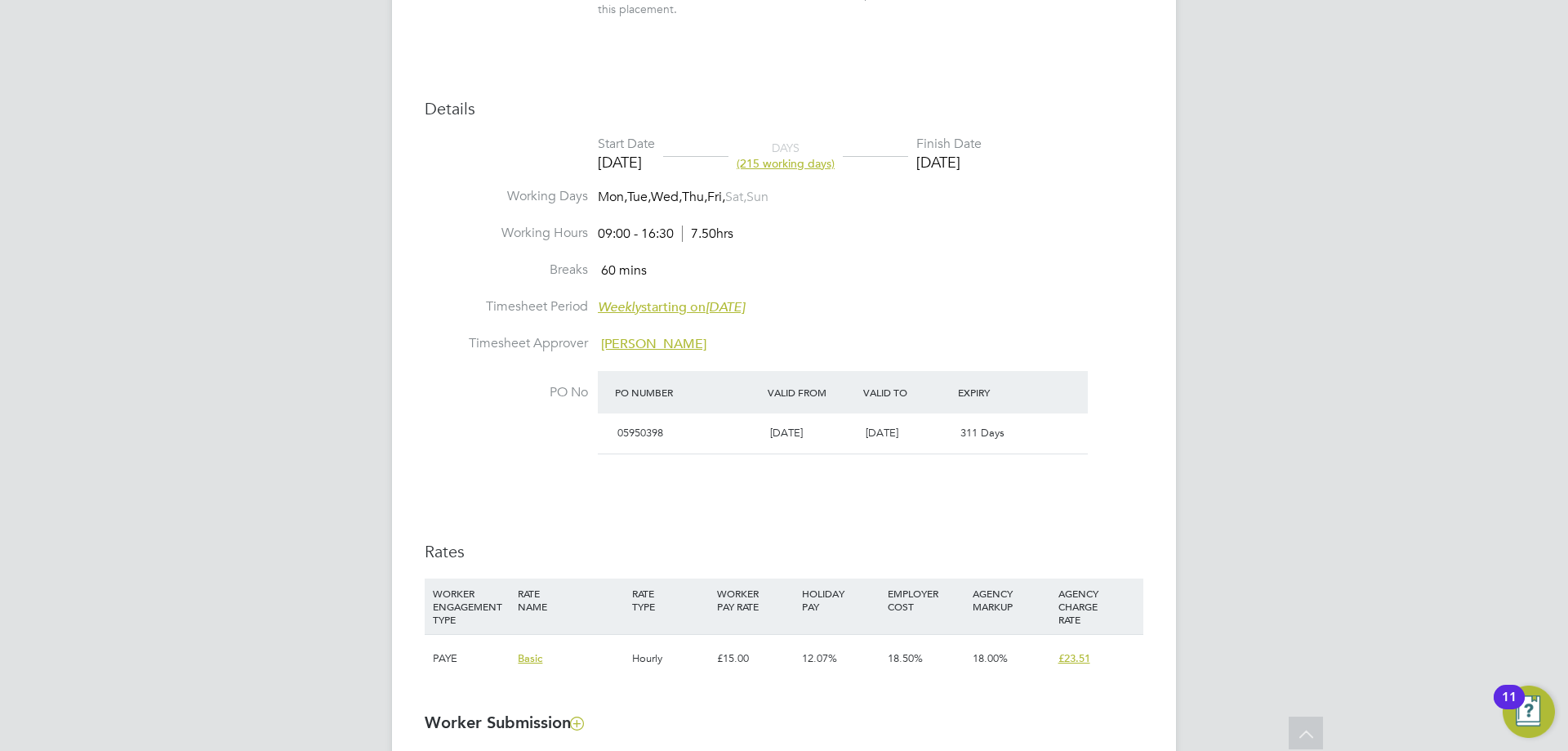
scroll to position [533, 0]
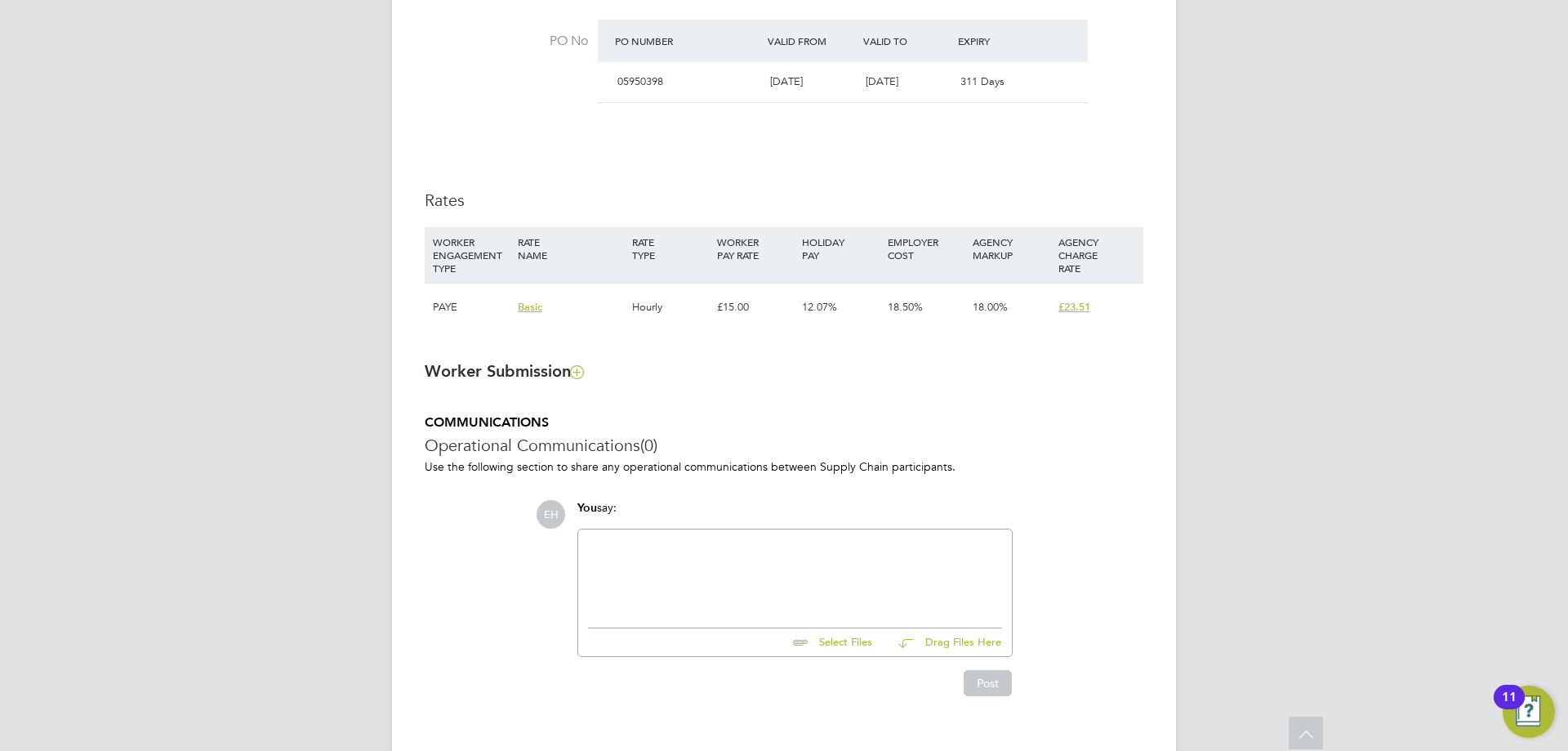
scroll to position [998, 0]
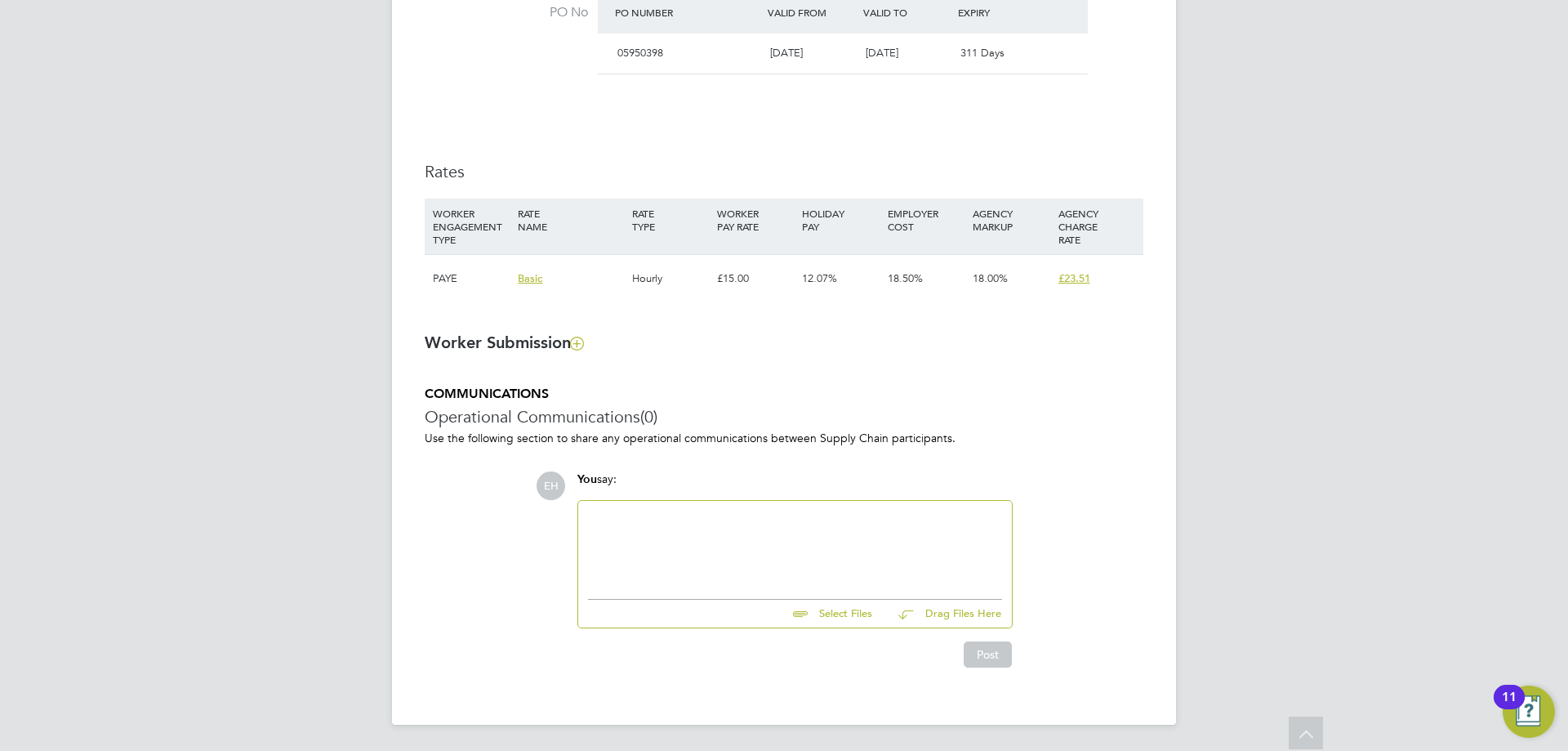
click at [654, 540] on div at bounding box center [795, 545] width 414 height 70
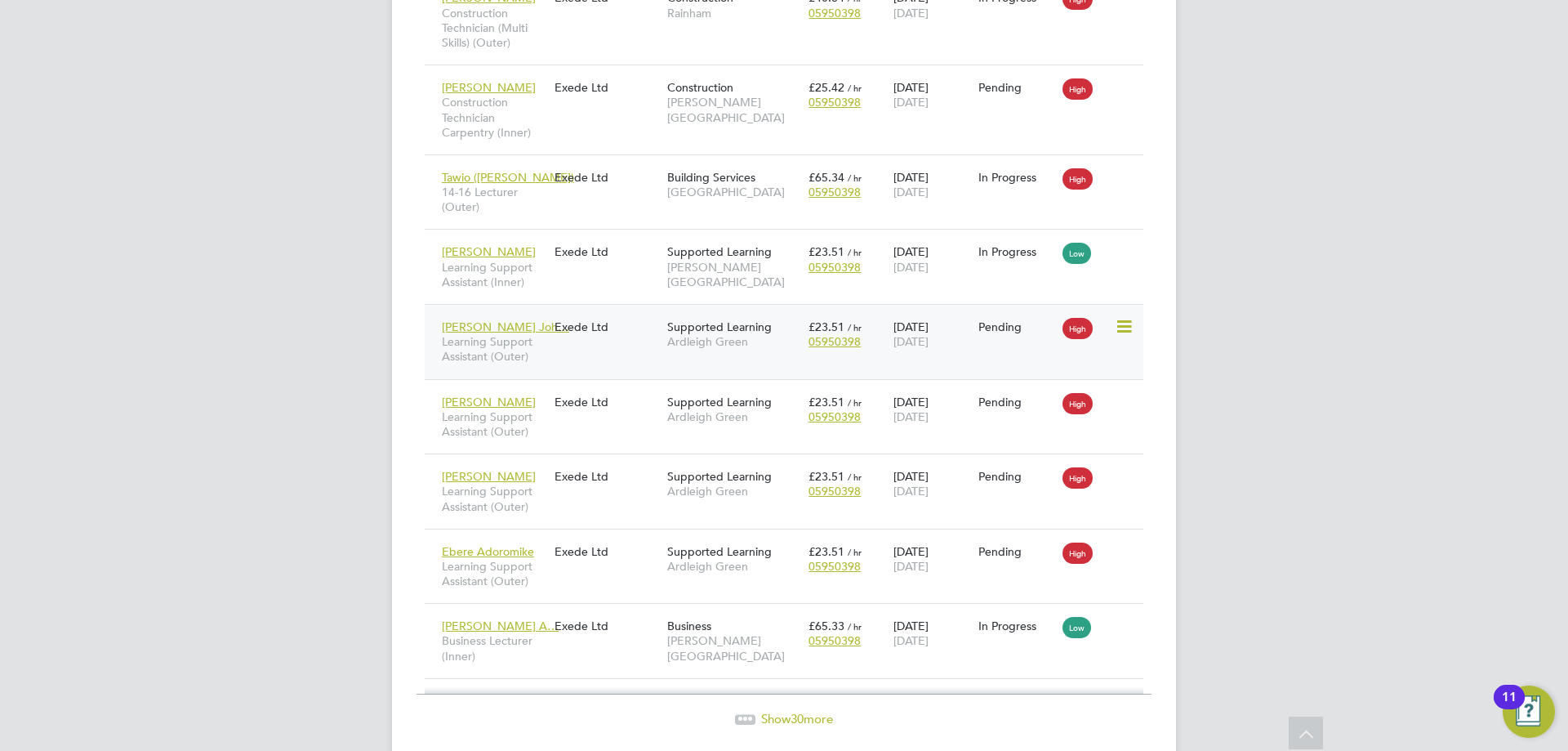
click at [594, 340] on div "Exede Ltd" at bounding box center [607, 327] width 112 height 31
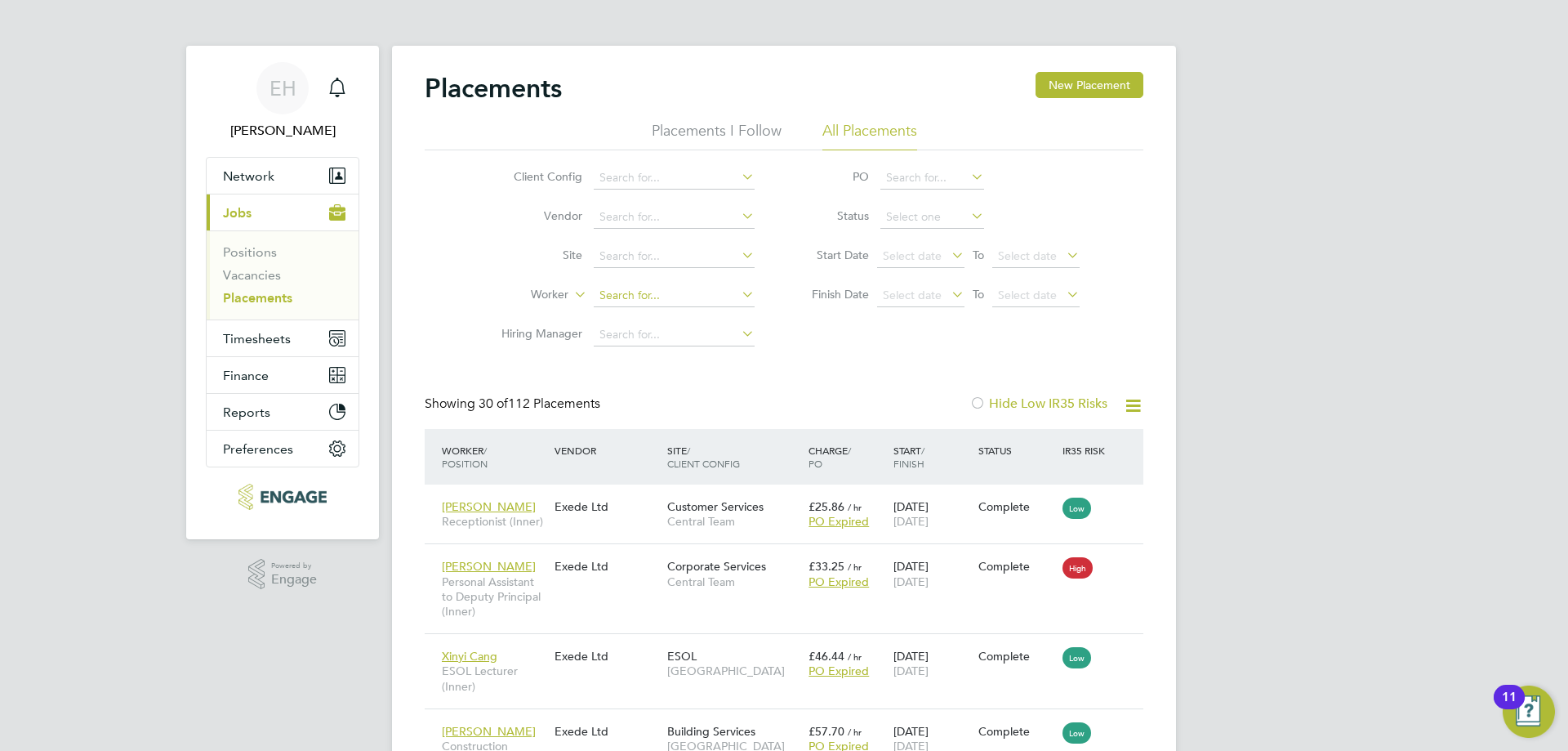
click at [647, 293] on input at bounding box center [674, 296] width 161 height 23
click at [648, 312] on li "Fathe ma Tuz Johora" at bounding box center [674, 317] width 162 height 22
type input "Fathema Tuz Johora"
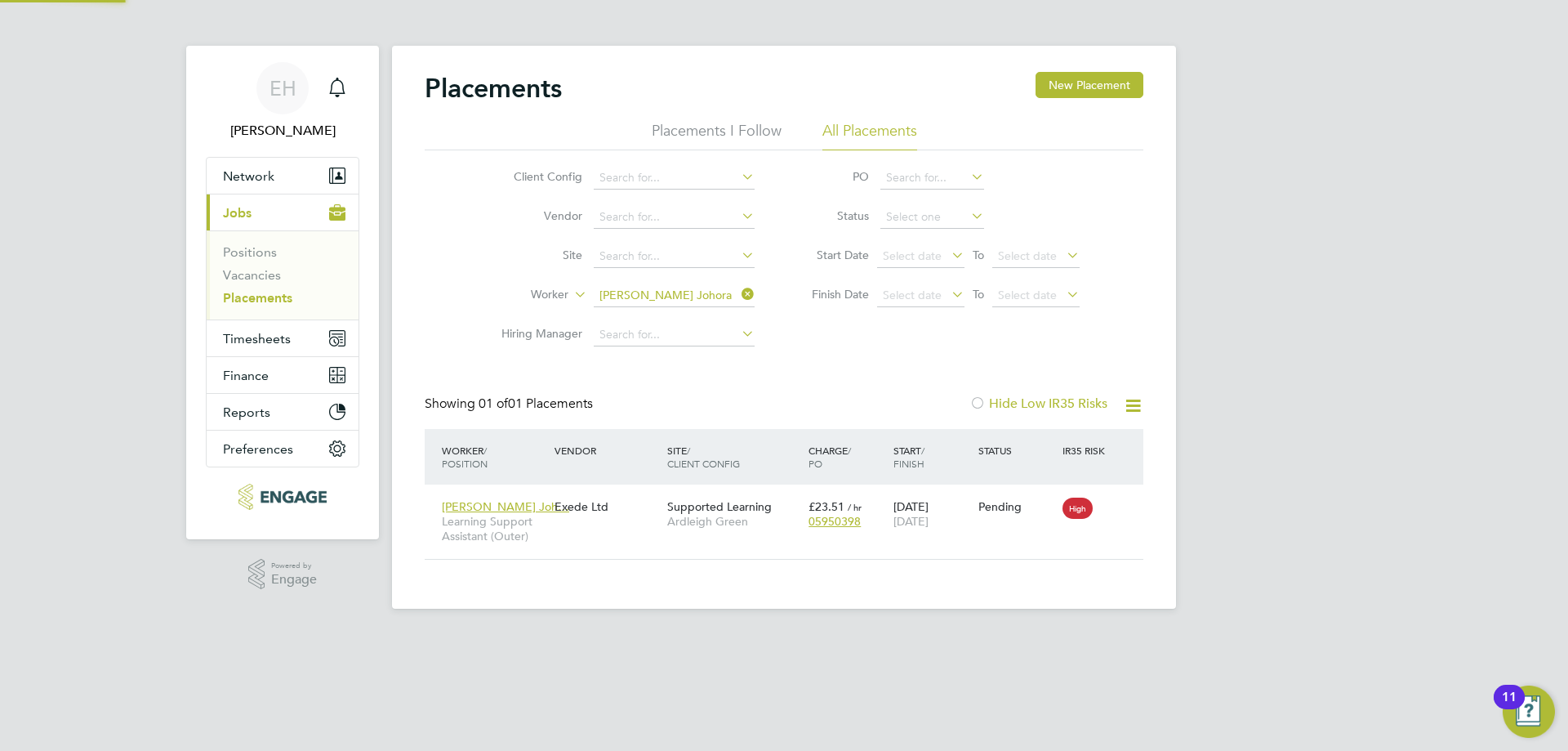
scroll to position [15, 77]
click at [984, 553] on div "Fathema Tuz Joh… Learning Support Assistant (Outer) Exede Ltd Supported Learnin…" at bounding box center [784, 521] width 719 height 74
click at [738, 294] on icon at bounding box center [738, 294] width 0 height 23
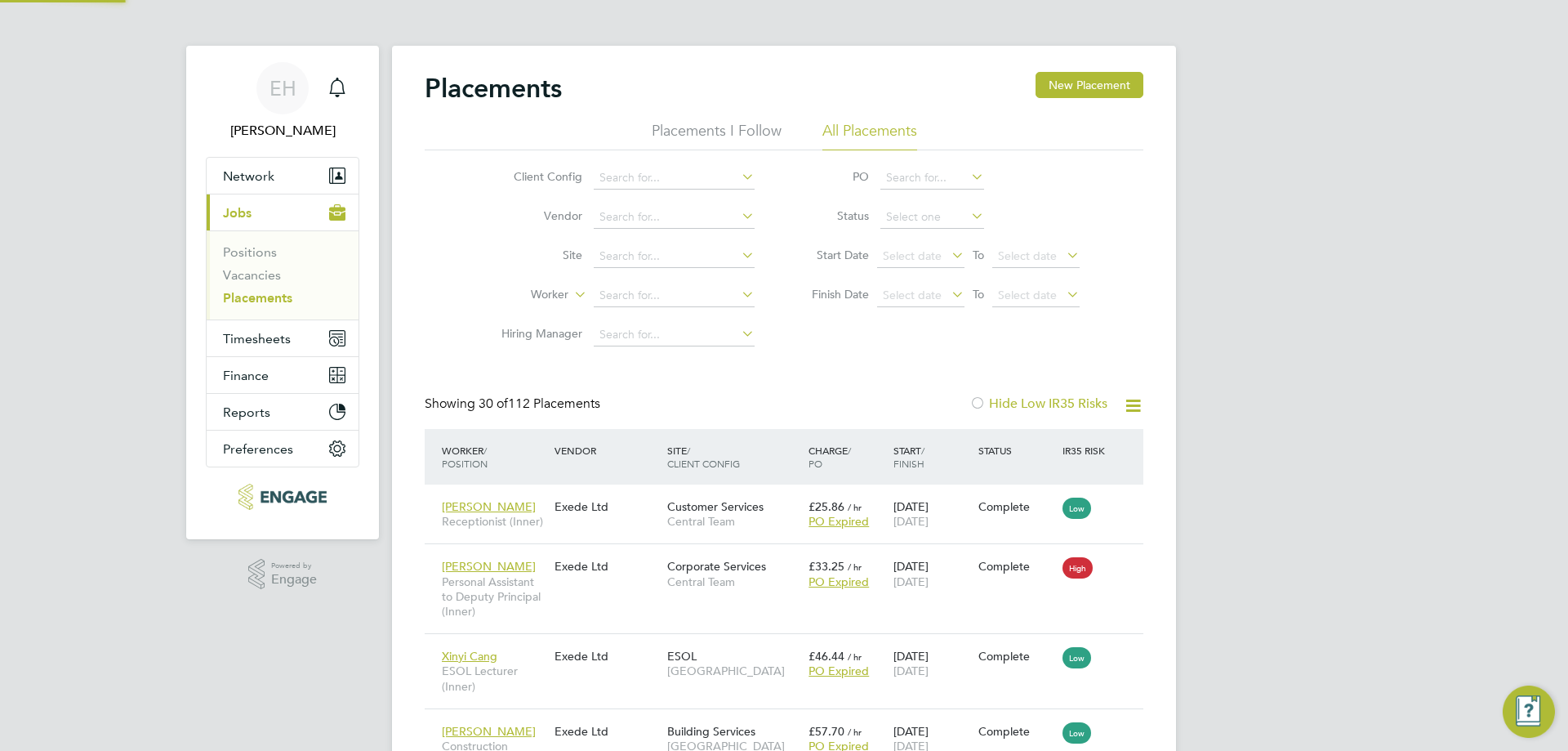
scroll to position [47, 142]
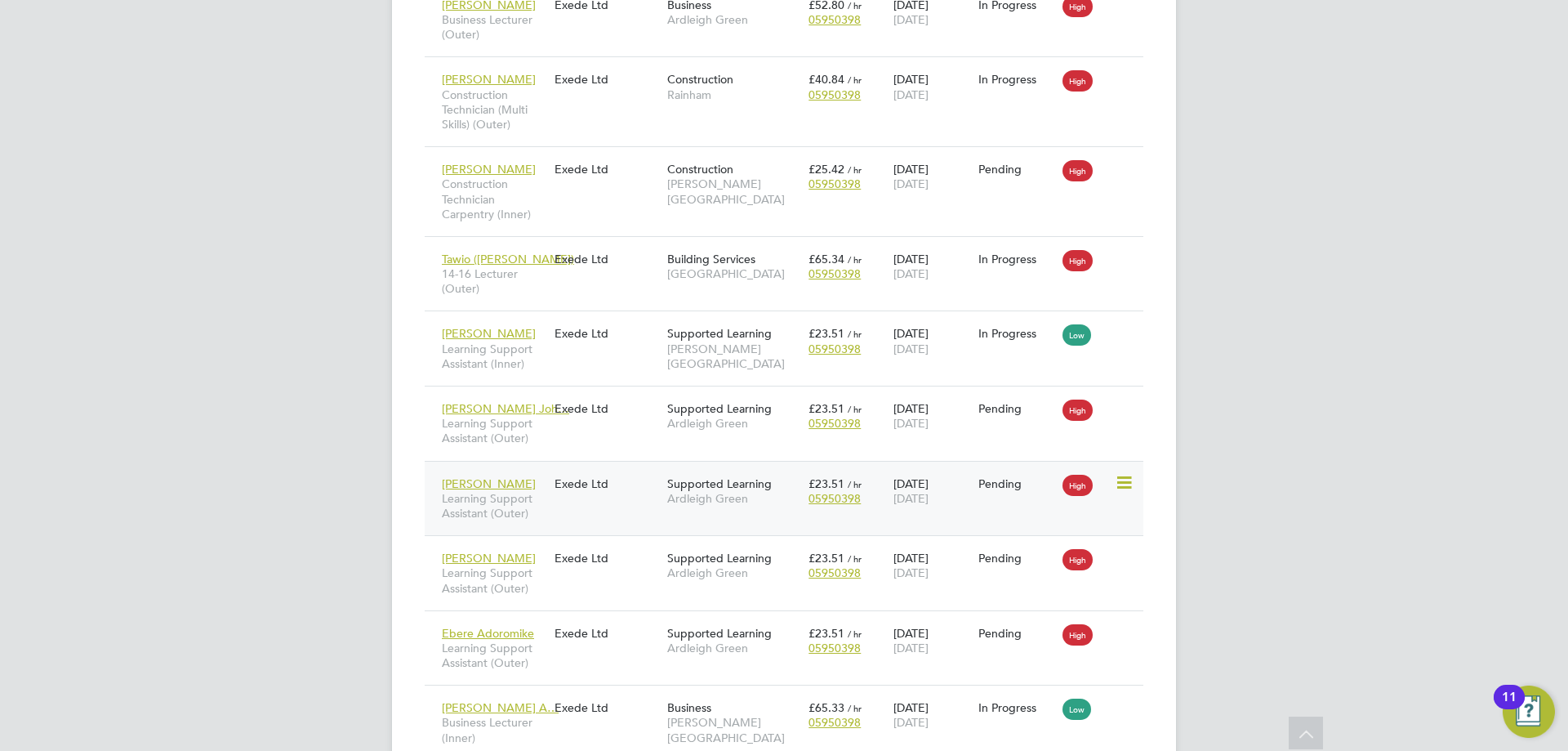
click at [618, 500] on div "Ali Choudhury Learning Support Assistant (Outer) Exede Ltd Supported Learning A…" at bounding box center [784, 498] width 719 height 75
click at [499, 480] on span "Ali Choudhury" at bounding box center [489, 483] width 94 height 14
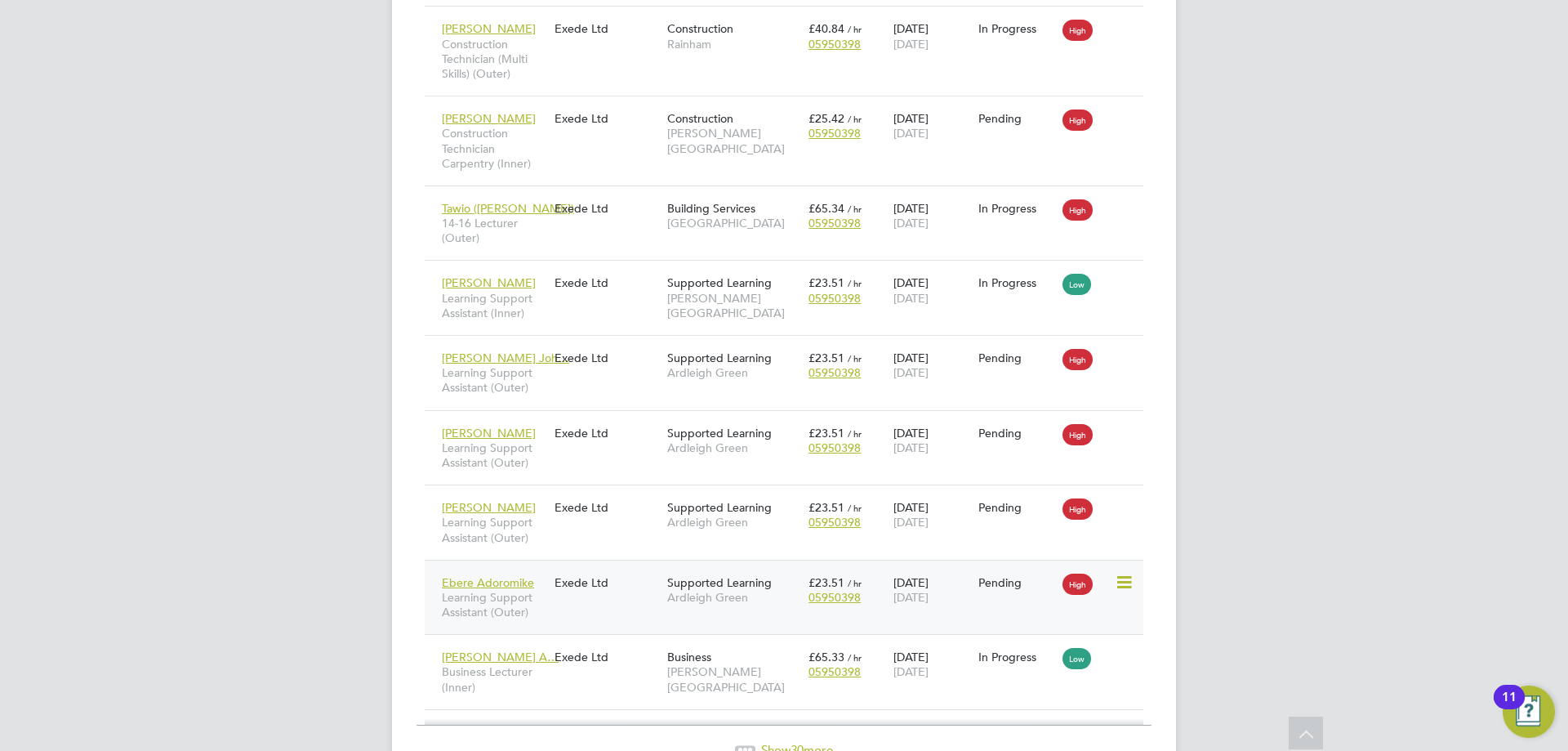
click at [561, 615] on div "Ebere Adoromike Learning Support Assistant (Outer) Exede Ltd Supported Learning…" at bounding box center [784, 597] width 719 height 75
click at [574, 609] on div "Ebere Adoromike Learning Support Assistant (Outer) Exede Ltd Supported Learning…" at bounding box center [784, 597] width 719 height 75
click at [489, 574] on div "Ebere Adoromike Learning Support Assistant (Outer)" at bounding box center [493, 598] width 112 height 62
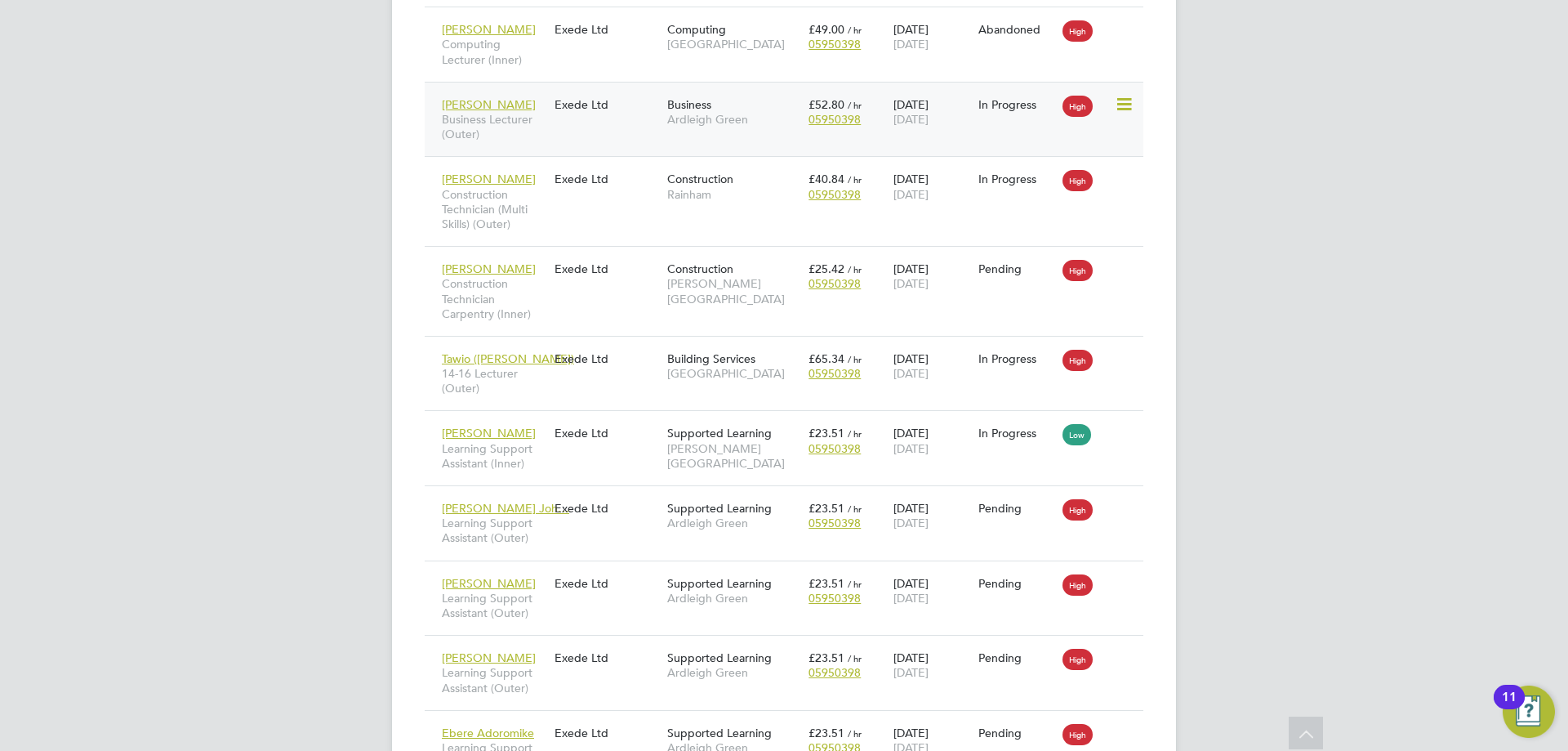
scroll to position [2175, 0]
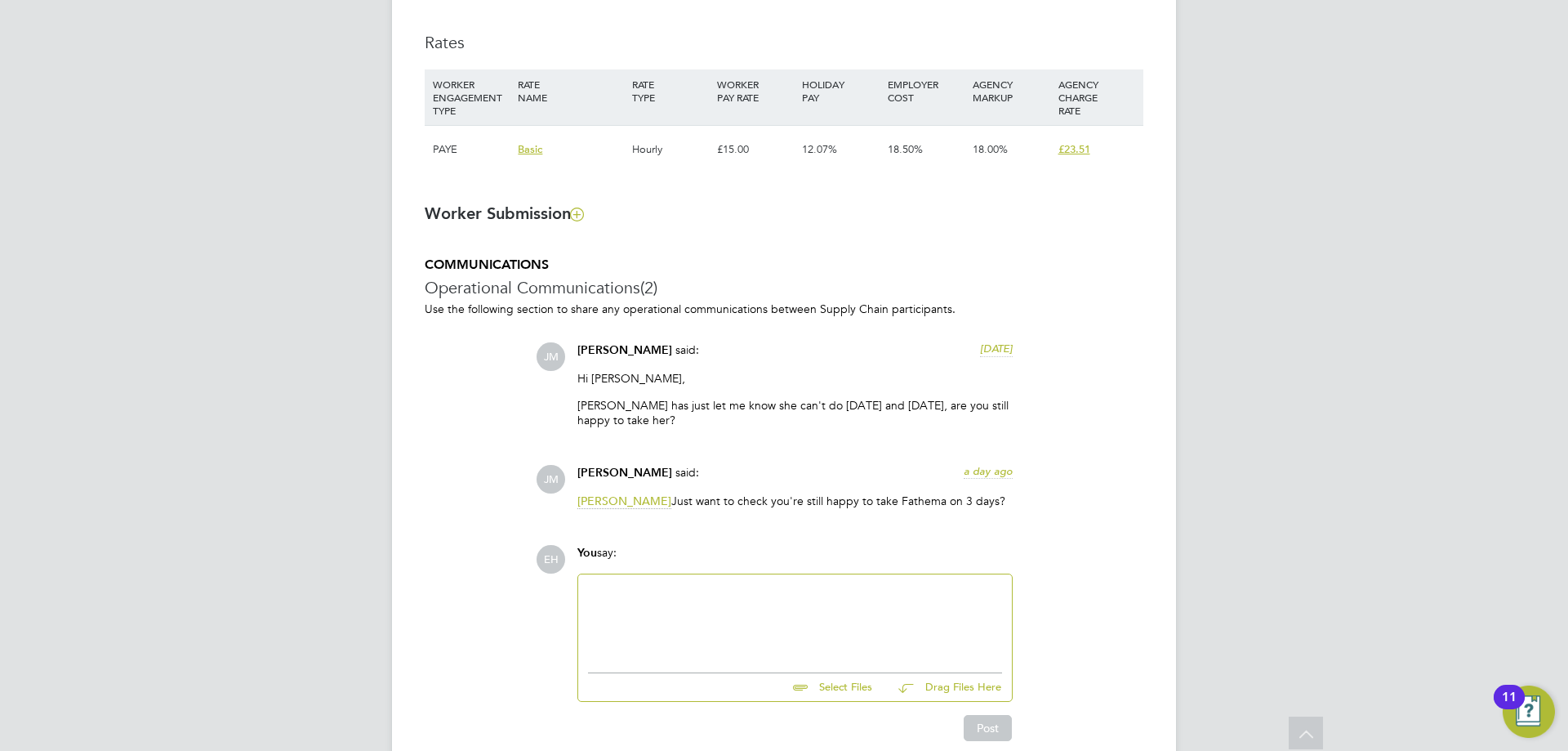
scroll to position [1143, 0]
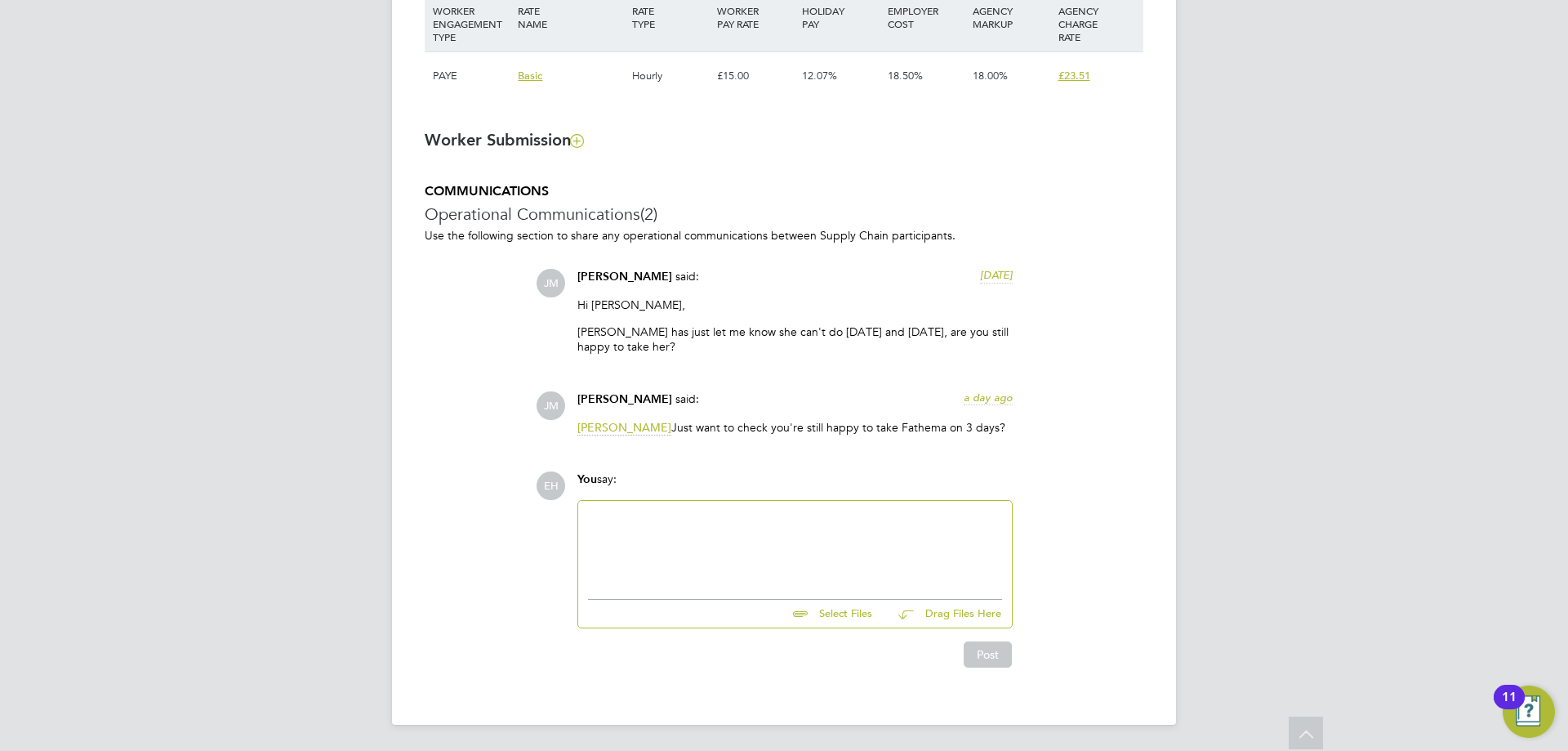
click at [648, 513] on div at bounding box center [795, 545] width 414 height 70
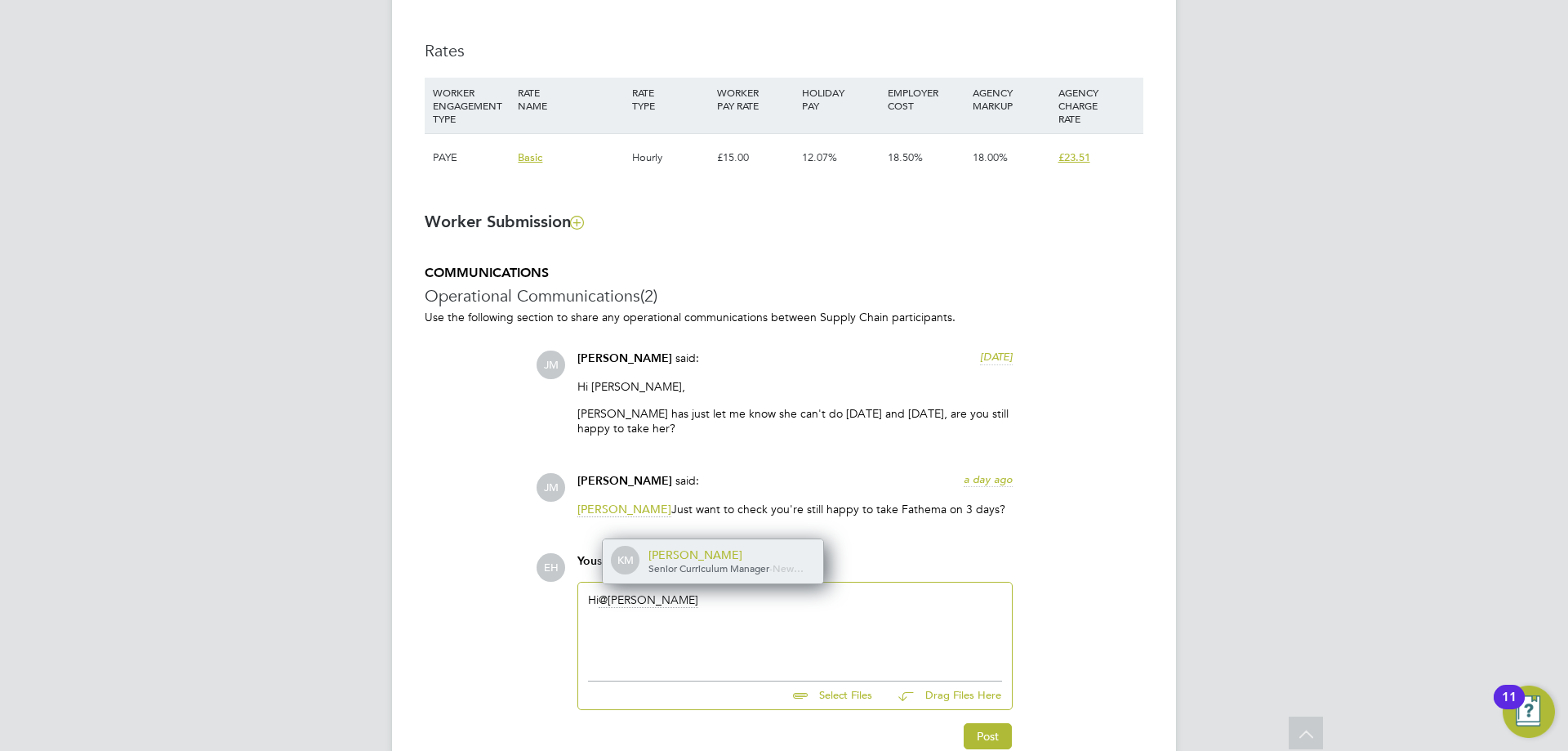
click at [700, 540] on div "KM Karen Marcelline Senior Curriculum Manager - New…" at bounding box center [712, 562] width 220 height 44
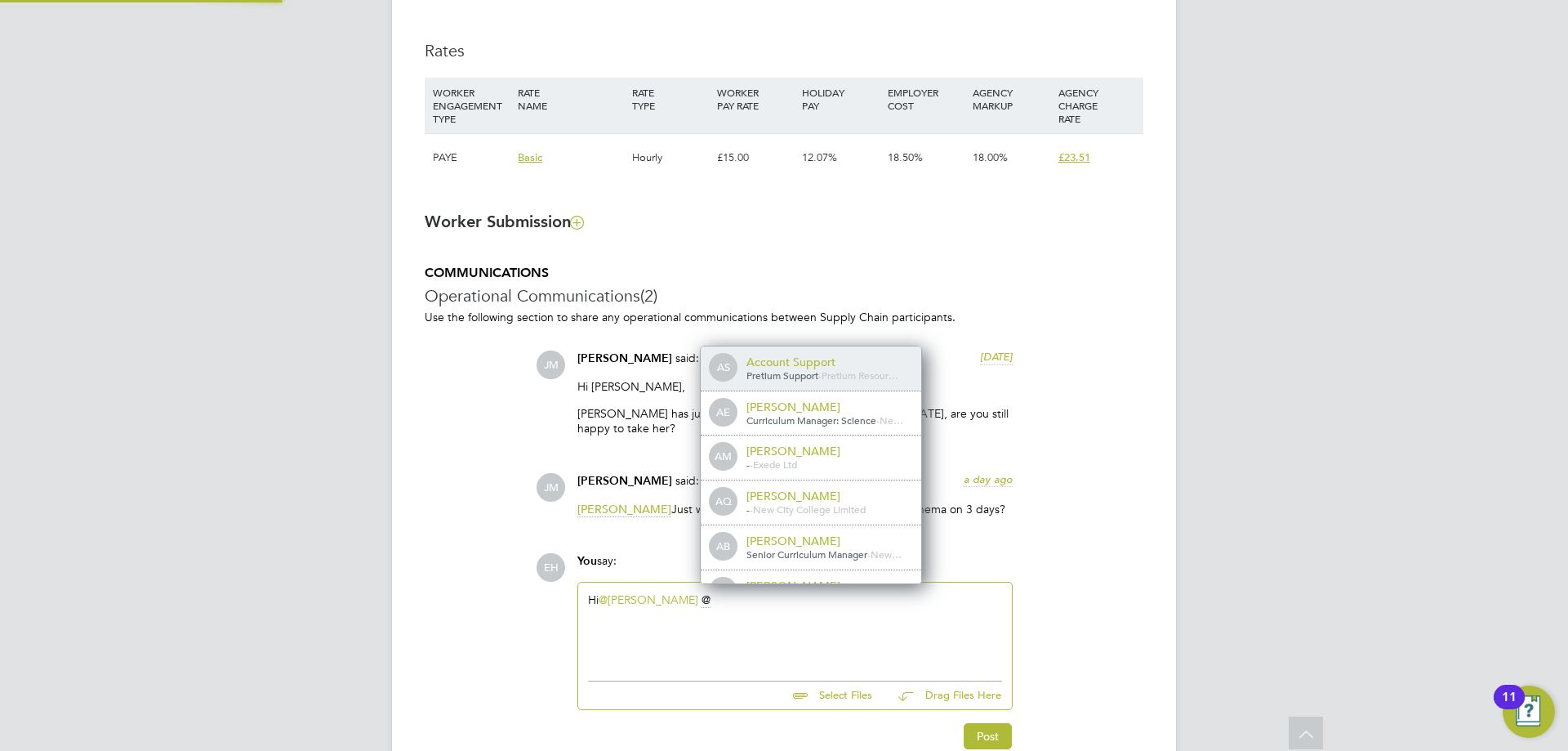
scroll to position [8, 8]
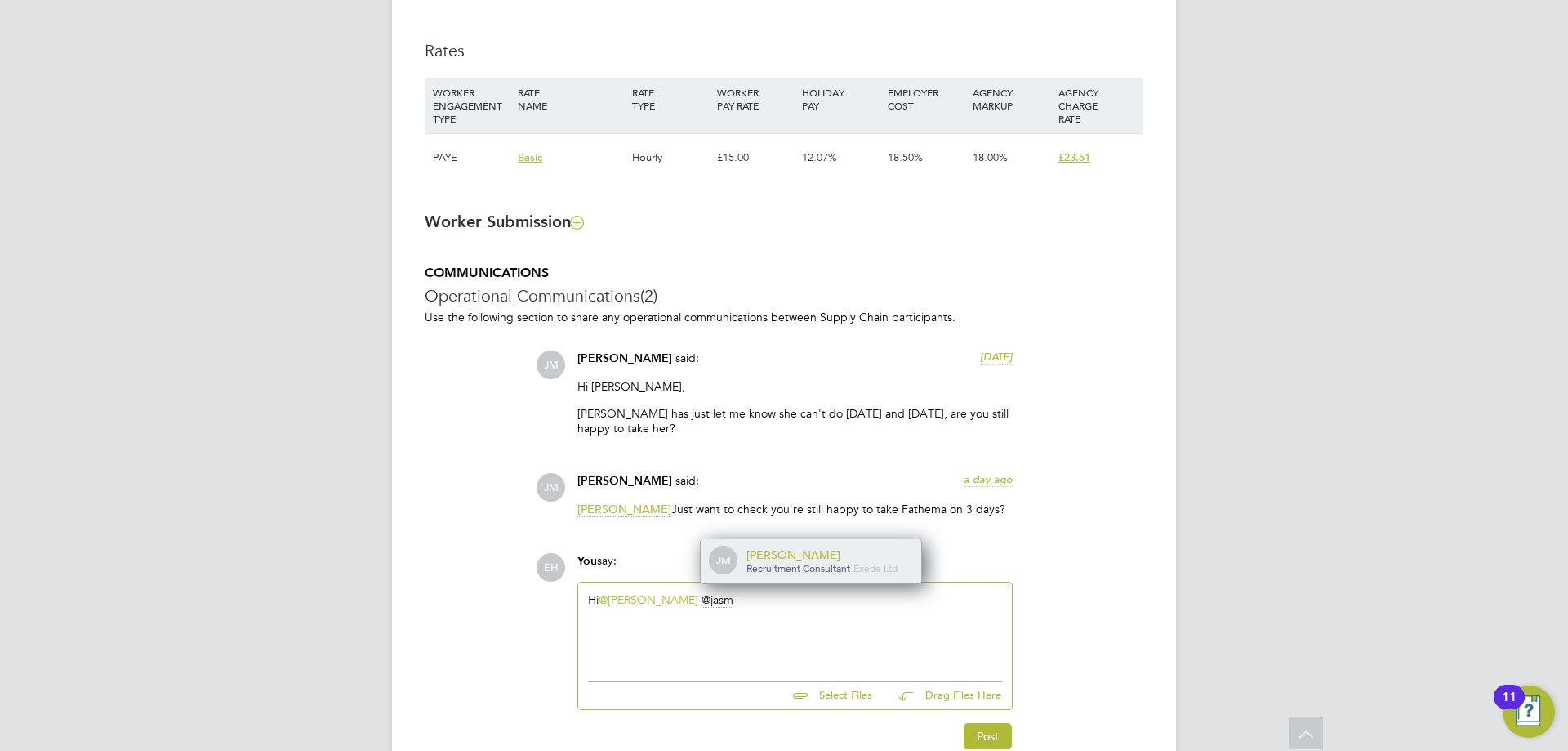
click at [838, 555] on div "[PERSON_NAME]" at bounding box center [828, 554] width 163 height 14
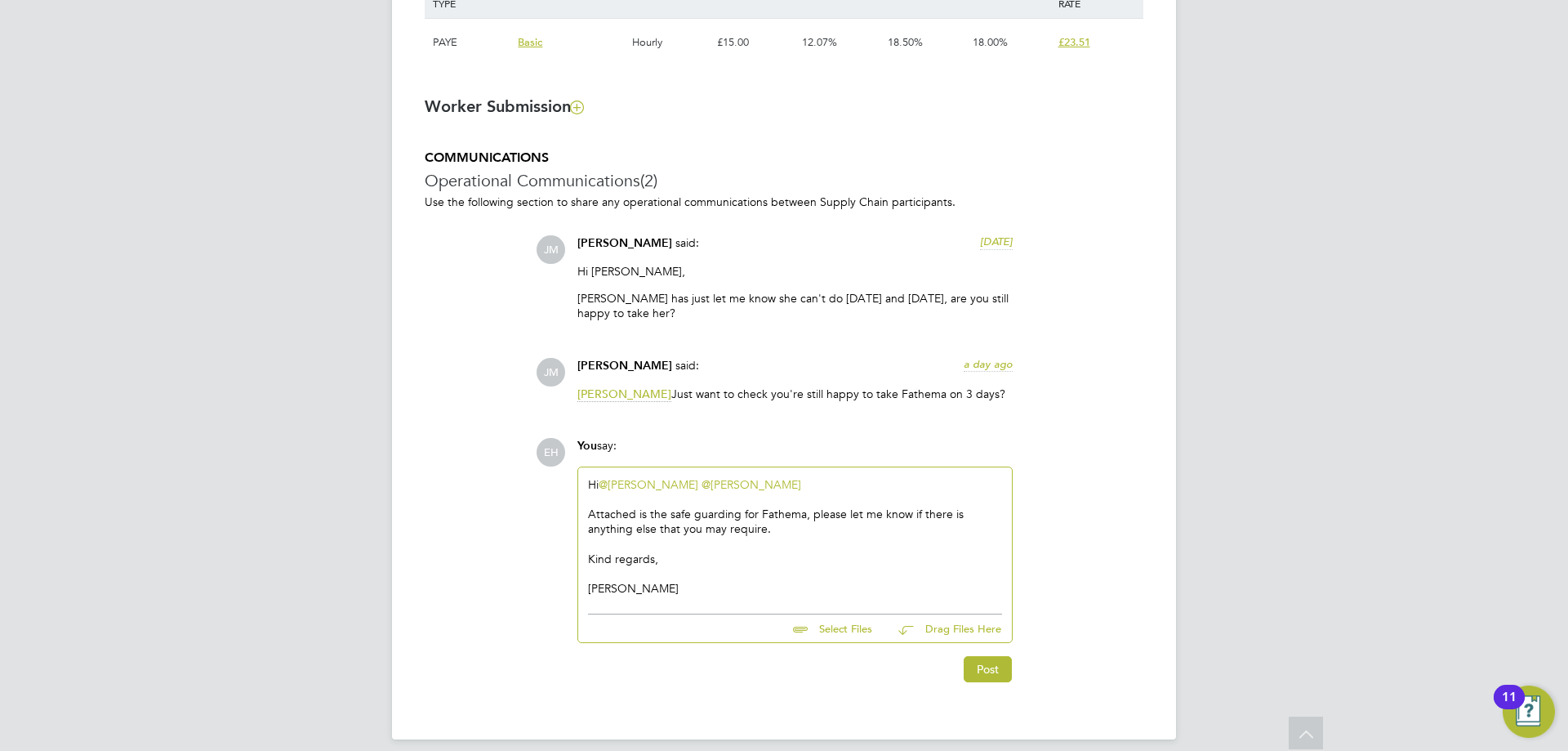
scroll to position [1249, 0]
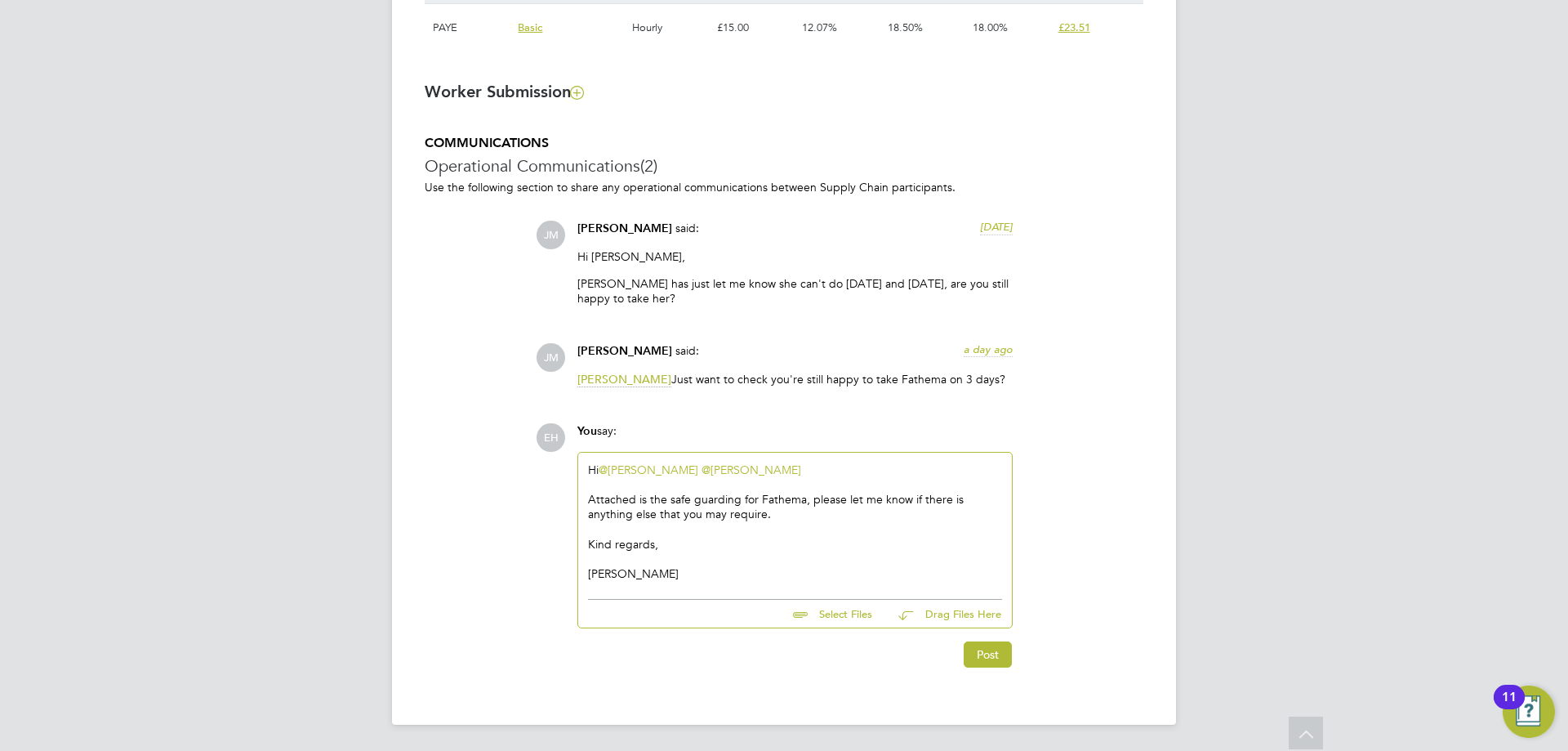
click at [868, 616] on input "file" at bounding box center [880, 612] width 245 height 23
click at [837, 614] on input "file" at bounding box center [880, 612] width 245 height 23
type input "C:\fakepath\165161---Fathema---JM-.pdf"
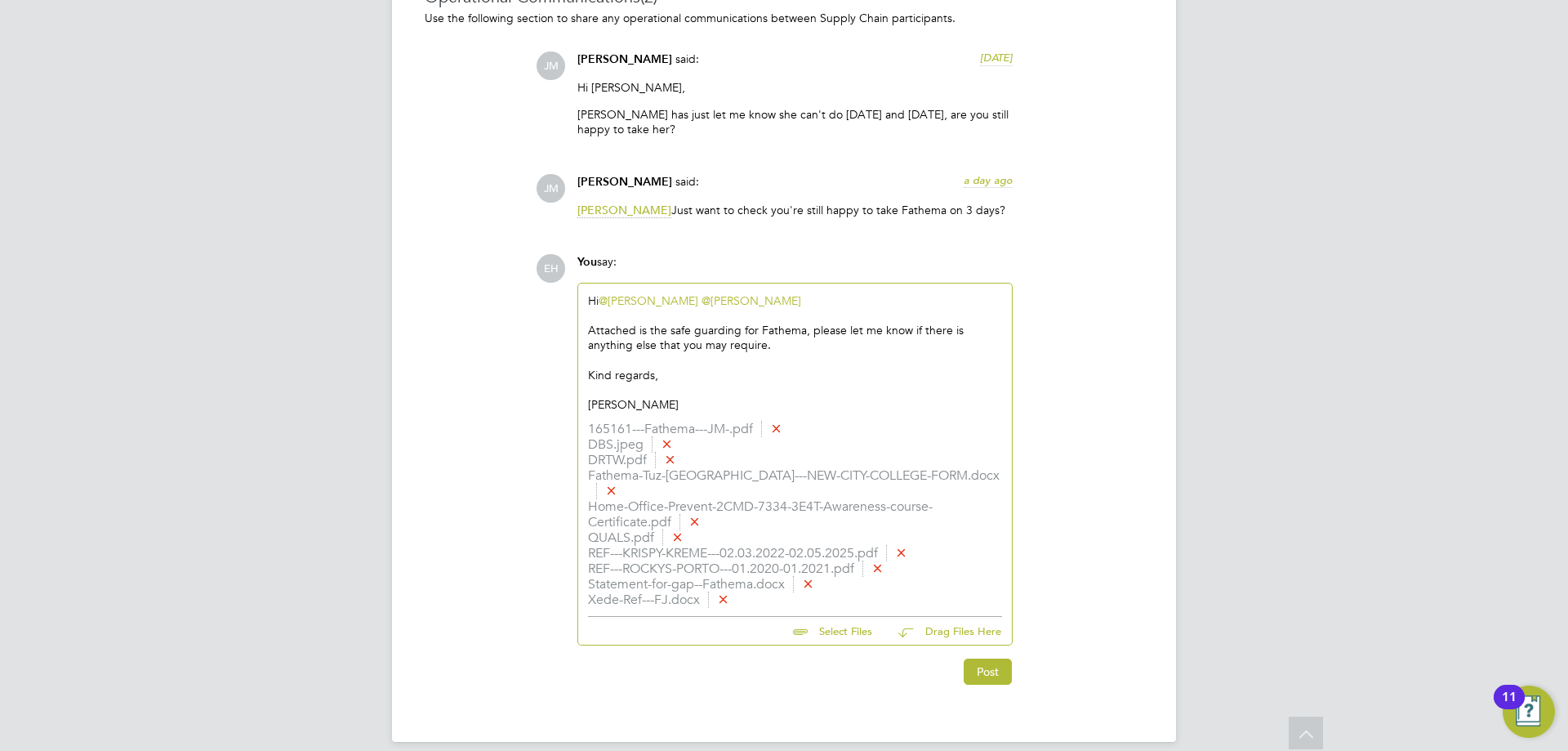
scroll to position [1420, 0]
click at [998, 657] on button "Post" at bounding box center [987, 669] width 48 height 26
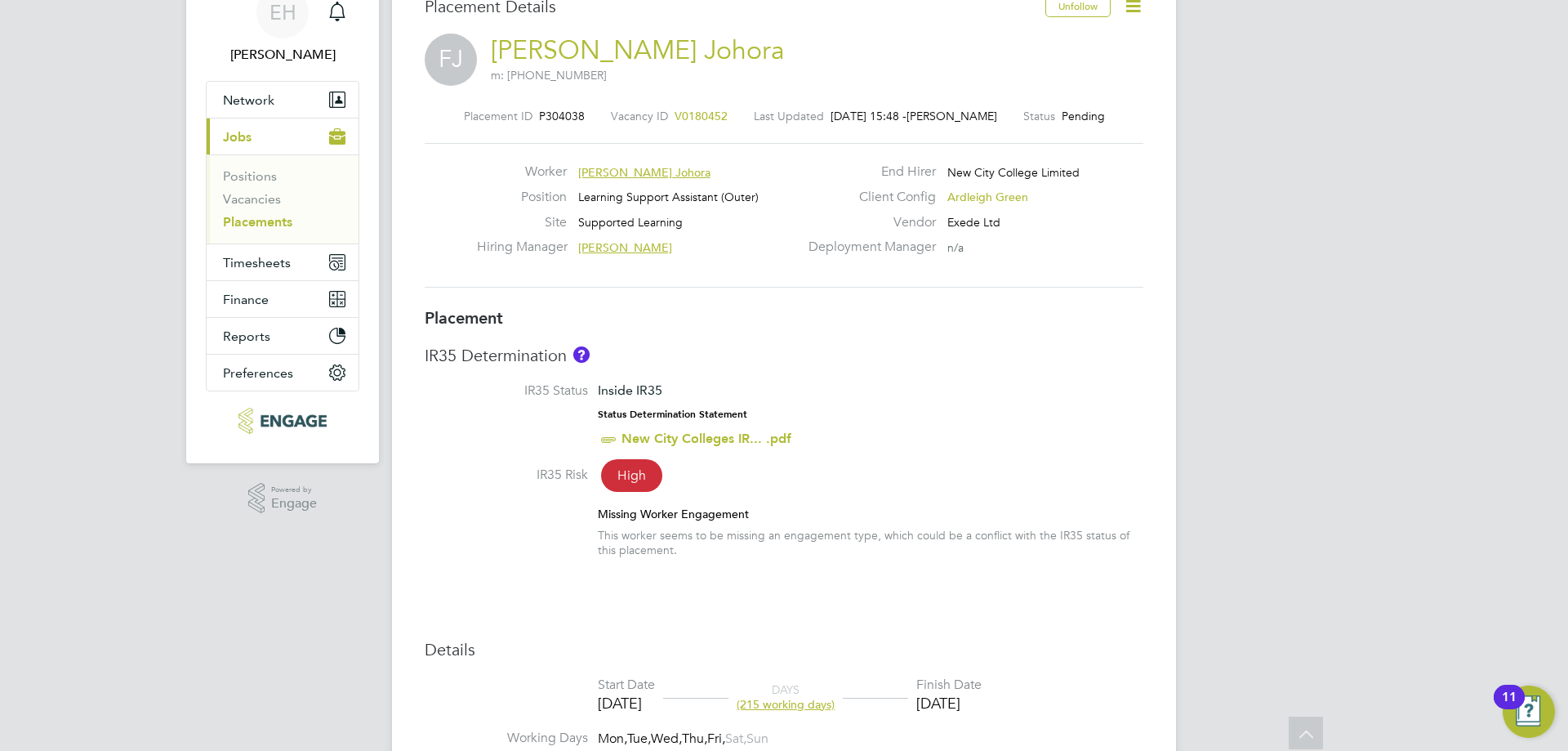
scroll to position [0, 0]
